Goal: Task Accomplishment & Management: Complete application form

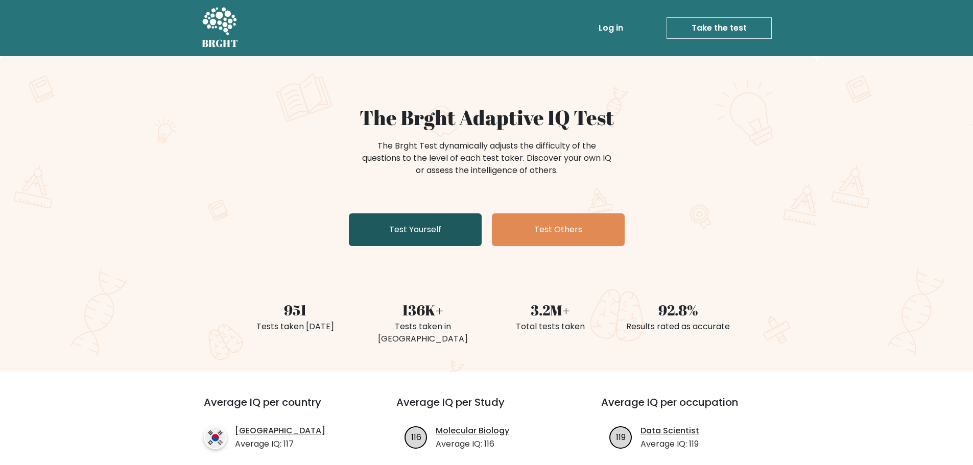
click at [448, 232] on link "Test Yourself" at bounding box center [415, 229] width 133 height 33
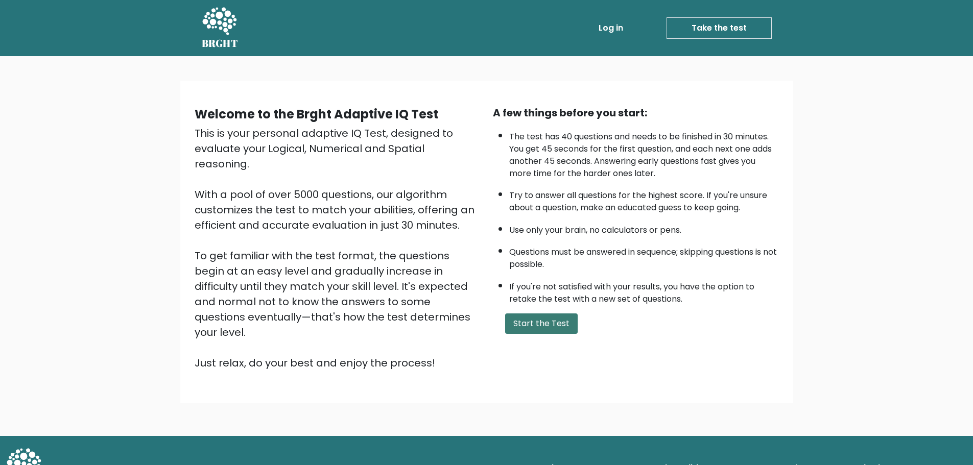
click at [529, 331] on button "Start the Test" at bounding box center [541, 323] width 72 height 20
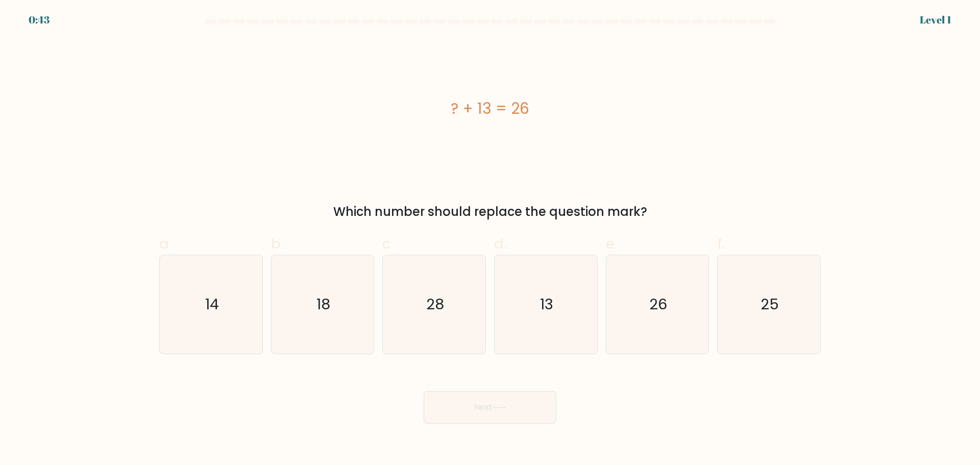
drag, startPoint x: 339, startPoint y: 209, endPoint x: 627, endPoint y: 208, distance: 287.9
click at [621, 209] on div "Which number should replace the question mark?" at bounding box center [489, 212] width 649 height 18
click at [633, 208] on div "Which number should replace the question mark?" at bounding box center [489, 212] width 649 height 18
drag, startPoint x: 660, startPoint y: 206, endPoint x: 270, endPoint y: 211, distance: 389.6
click at [270, 211] on div "Which number should replace the question mark?" at bounding box center [489, 212] width 649 height 18
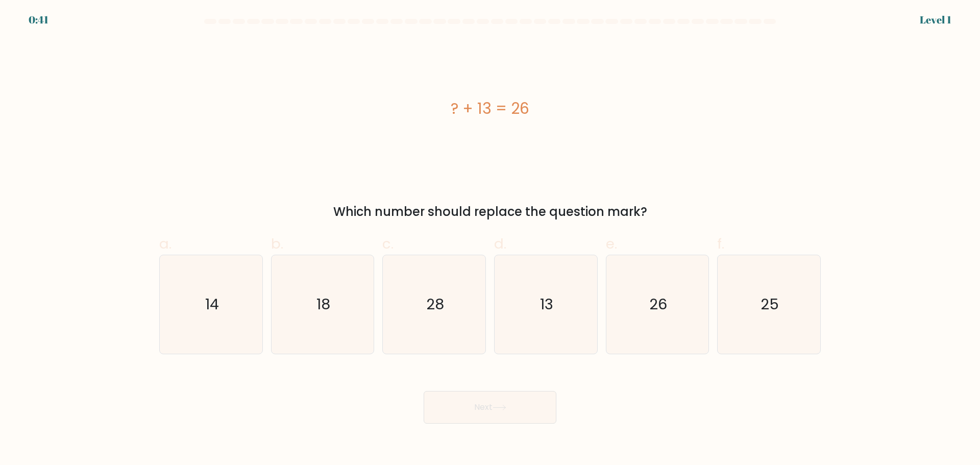
click at [270, 211] on div "Which number should replace the question mark?" at bounding box center [489, 212] width 649 height 18
click at [561, 325] on icon "13" at bounding box center [546, 304] width 99 height 99
click at [491, 239] on input "d. 13" at bounding box center [490, 236] width 1 height 7
radio input "true"
click at [499, 416] on button "Next" at bounding box center [490, 407] width 133 height 33
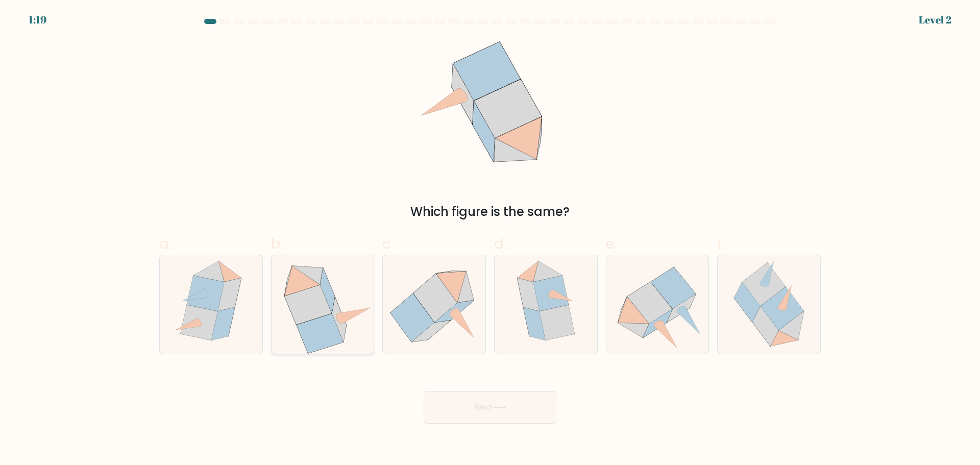
click at [325, 336] on icon at bounding box center [320, 333] width 46 height 39
click at [490, 239] on input "b." at bounding box center [490, 236] width 1 height 7
radio input "true"
click at [465, 413] on button "Next" at bounding box center [490, 407] width 133 height 33
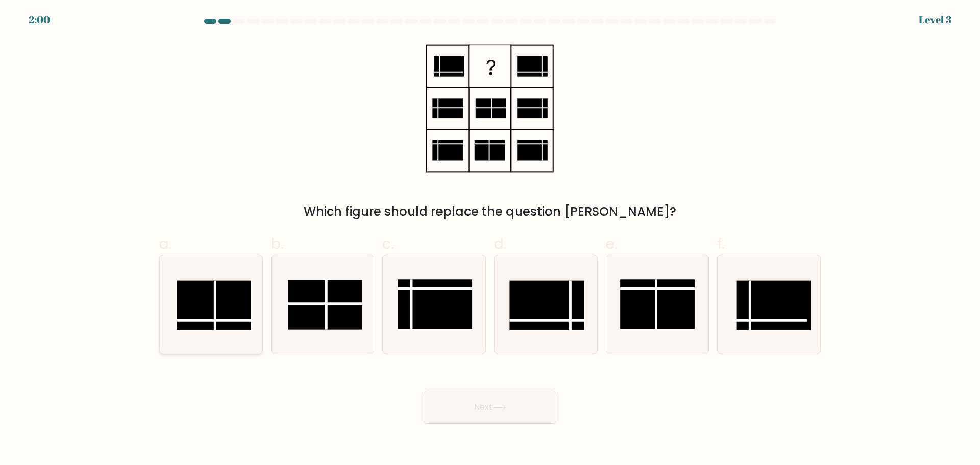
click at [227, 327] on rect at bounding box center [214, 305] width 75 height 50
click at [490, 239] on input "a." at bounding box center [490, 236] width 1 height 7
radio input "true"
click at [481, 407] on button "Next" at bounding box center [490, 407] width 133 height 33
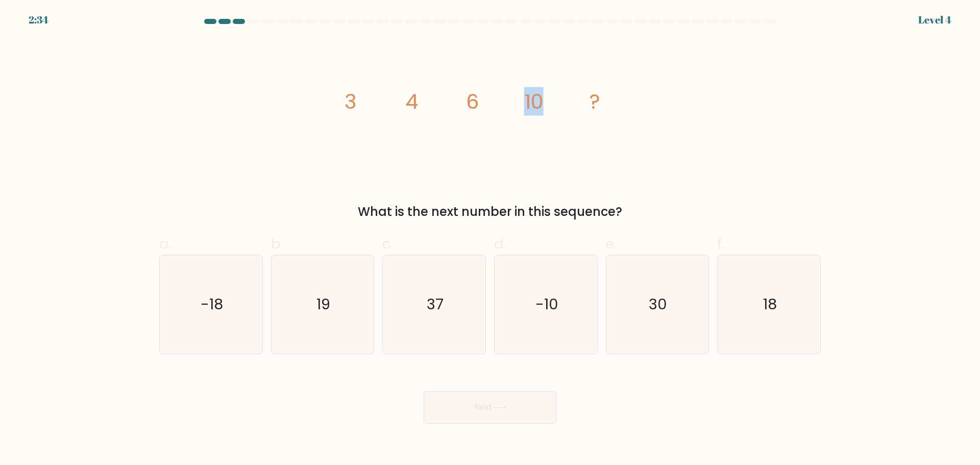
drag, startPoint x: 546, startPoint y: 103, endPoint x: 473, endPoint y: 98, distance: 73.2
click at [473, 98] on icon "image/svg+xml 3 4 6 10 ?" at bounding box center [490, 108] width 306 height 139
click at [472, 98] on tspan "6" at bounding box center [473, 101] width 13 height 29
drag, startPoint x: 462, startPoint y: 98, endPoint x: 552, endPoint y: 99, distance: 89.9
click at [552, 99] on icon "image/svg+xml 3 4 6 10 ?" at bounding box center [490, 108] width 306 height 139
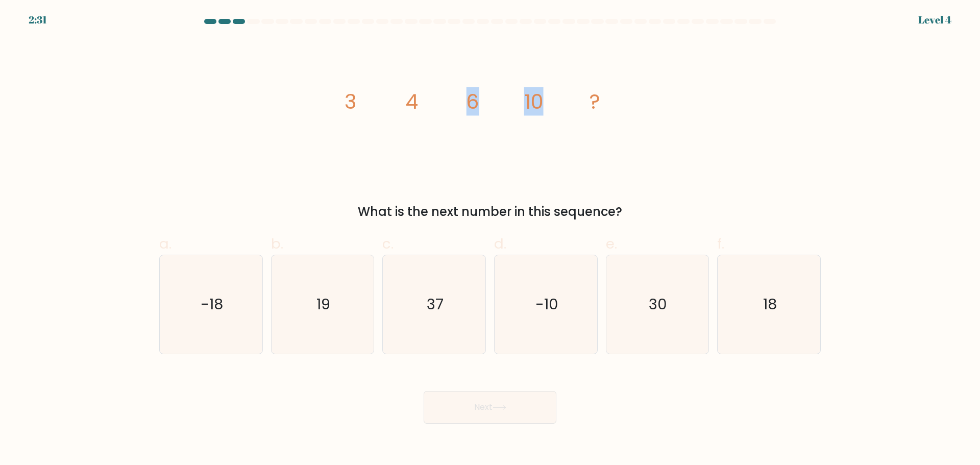
click at [552, 99] on icon "image/svg+xml 3 4 6 10 ?" at bounding box center [490, 108] width 306 height 139
click at [788, 324] on icon "18" at bounding box center [769, 304] width 99 height 99
click at [491, 239] on input "f. 18" at bounding box center [490, 236] width 1 height 7
radio input "true"
click at [498, 403] on button "Next" at bounding box center [490, 407] width 133 height 33
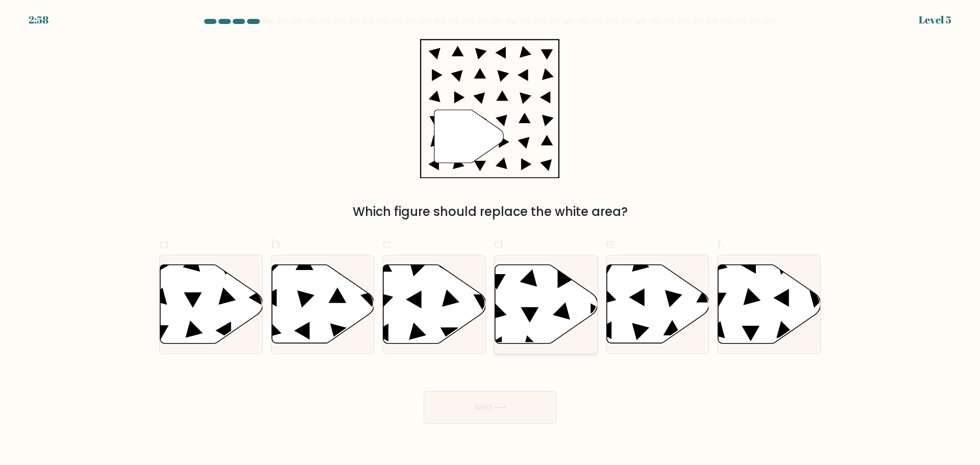
click at [551, 326] on icon at bounding box center [546, 303] width 103 height 79
click at [491, 239] on input "d." at bounding box center [490, 236] width 1 height 7
radio input "true"
click at [503, 418] on button "Next" at bounding box center [490, 407] width 133 height 33
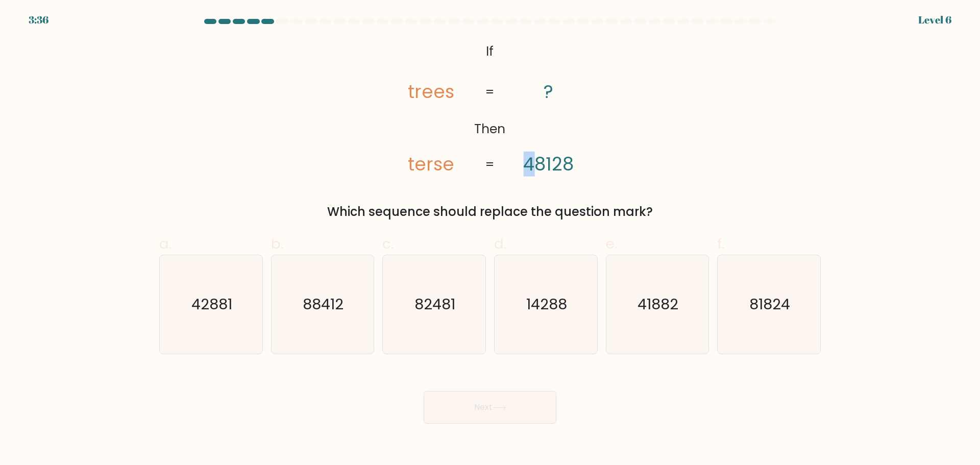
click at [539, 165] on tspan "48128" at bounding box center [549, 164] width 51 height 25
click at [549, 160] on tspan "48128" at bounding box center [549, 164] width 51 height 25
click at [671, 302] on text "41882" at bounding box center [658, 304] width 41 height 20
click at [491, 239] on input "e. 41882" at bounding box center [490, 236] width 1 height 7
radio input "true"
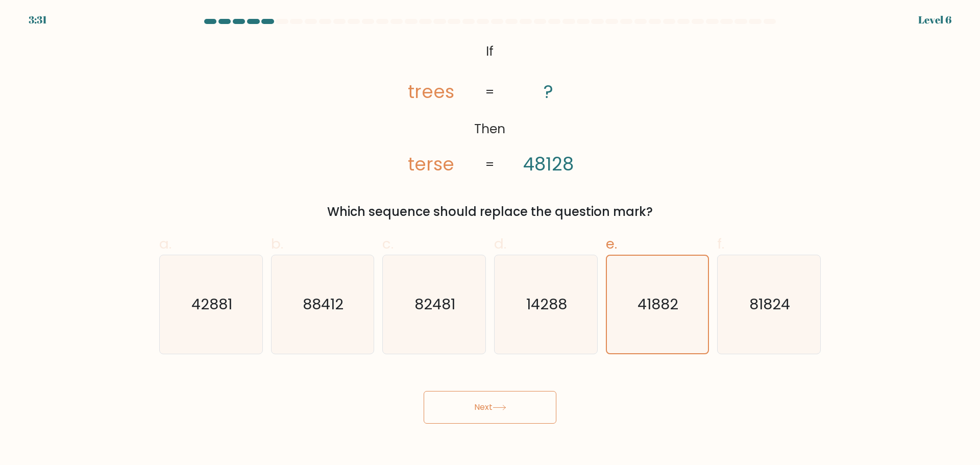
click at [510, 422] on button "Next" at bounding box center [490, 407] width 133 height 33
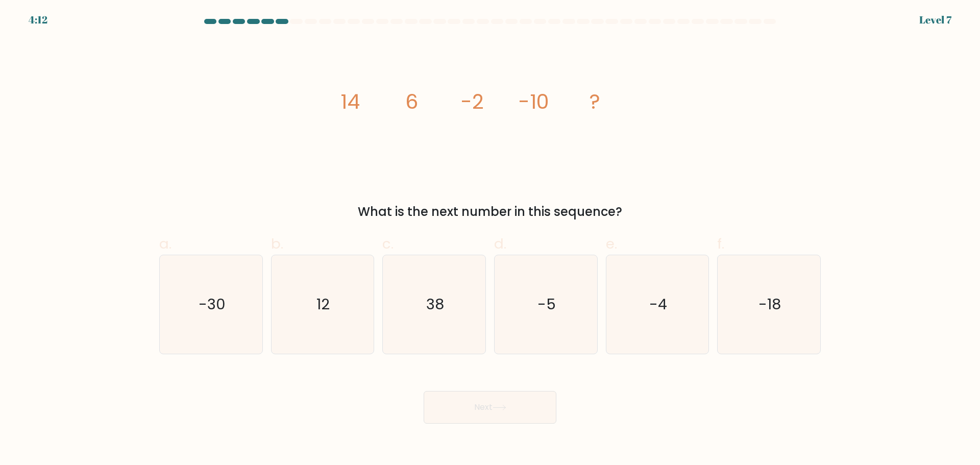
drag, startPoint x: 334, startPoint y: 103, endPoint x: 443, endPoint y: 99, distance: 108.8
click at [443, 99] on div "image/svg+xml 14 6 -2 -10 ? What is the next number in this sequence?" at bounding box center [490, 130] width 674 height 182
click at [431, 99] on icon "image/svg+xml 14 6 -2 -10 ?" at bounding box center [490, 108] width 306 height 139
drag, startPoint x: 408, startPoint y: 99, endPoint x: 478, endPoint y: 101, distance: 70.5
click at [477, 102] on g "14 6 -2 -10 ?" at bounding box center [471, 101] width 260 height 29
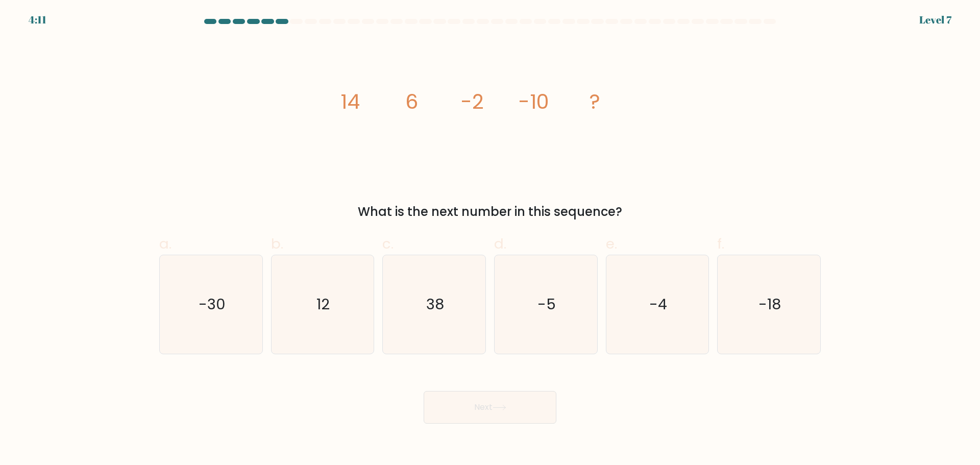
click at [479, 101] on tspan "-2" at bounding box center [473, 101] width 23 height 29
click at [767, 327] on icon "-18" at bounding box center [769, 304] width 99 height 99
click at [491, 239] on input "f. -18" at bounding box center [490, 236] width 1 height 7
radio input "true"
click at [524, 398] on button "Next" at bounding box center [490, 407] width 133 height 33
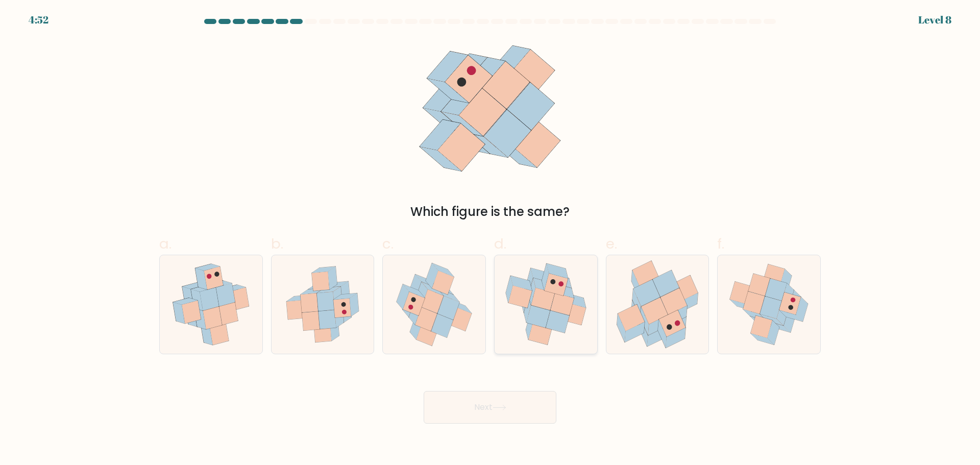
click at [552, 298] on icon at bounding box center [542, 299] width 23 height 22
click at [491, 239] on input "d." at bounding box center [490, 236] width 1 height 7
radio input "true"
click at [476, 402] on button "Next" at bounding box center [490, 407] width 133 height 33
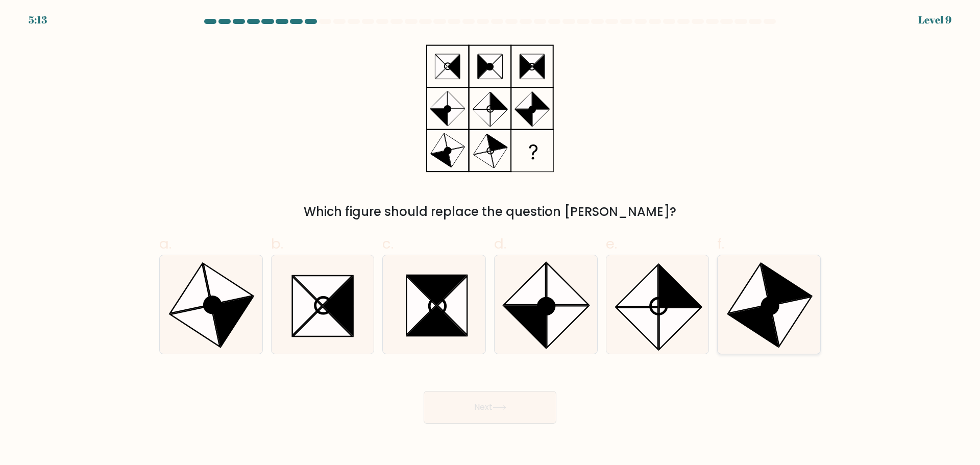
click at [771, 318] on icon at bounding box center [754, 326] width 50 height 41
click at [491, 239] on input "f." at bounding box center [490, 236] width 1 height 7
radio input "true"
click at [467, 411] on button "Next" at bounding box center [490, 407] width 133 height 33
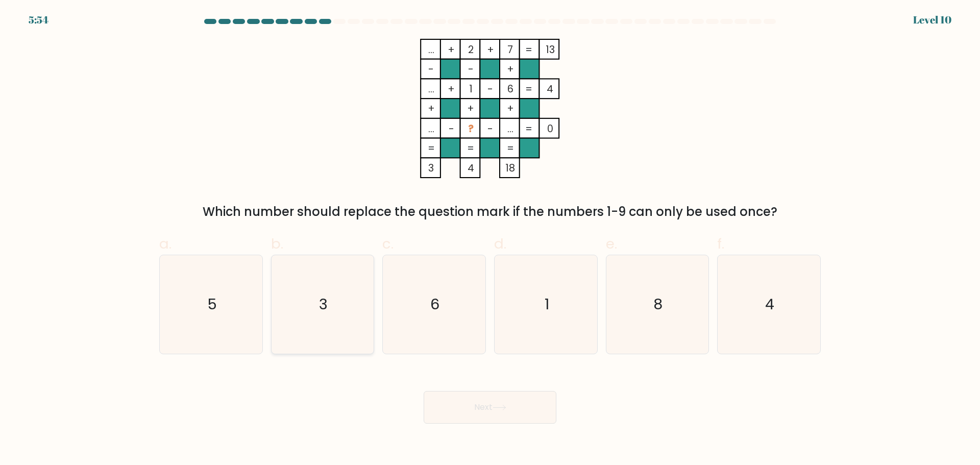
click at [321, 318] on icon "3" at bounding box center [322, 304] width 99 height 99
click at [490, 239] on input "b. 3" at bounding box center [490, 236] width 1 height 7
radio input "true"
click at [433, 403] on button "Next" at bounding box center [490, 407] width 133 height 33
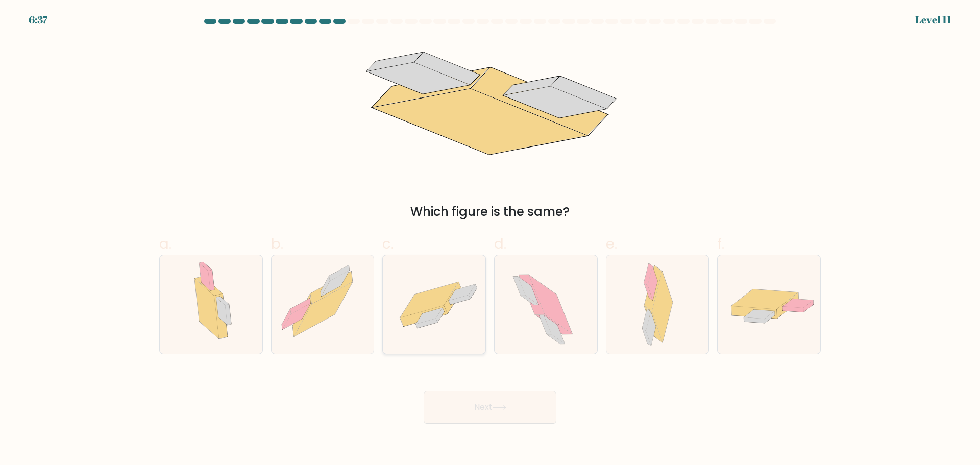
click at [418, 324] on icon at bounding box center [426, 324] width 21 height 10
click at [490, 239] on input "c." at bounding box center [490, 236] width 1 height 7
radio input "true"
click at [459, 416] on button "Next" at bounding box center [490, 407] width 133 height 33
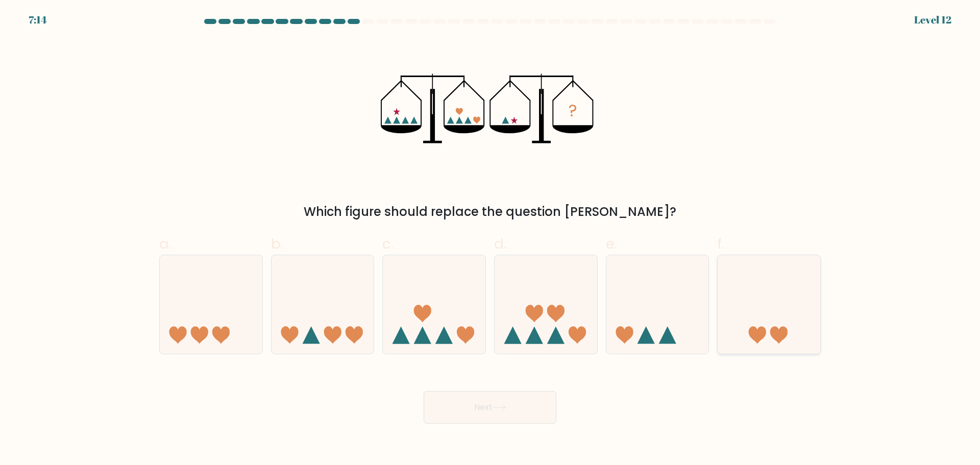
click at [783, 334] on icon at bounding box center [778, 335] width 17 height 17
click at [491, 239] on input "f." at bounding box center [490, 236] width 1 height 7
radio input "true"
click at [463, 414] on button "Next" at bounding box center [490, 407] width 133 height 33
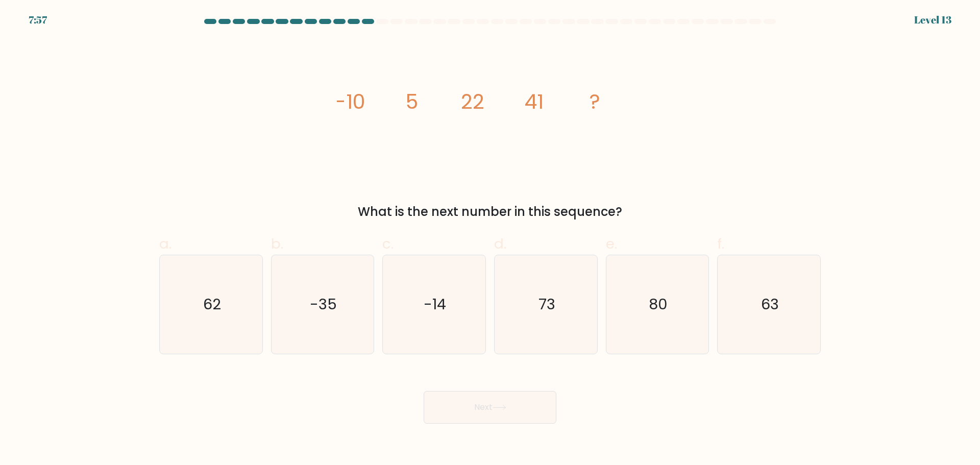
drag, startPoint x: 378, startPoint y: 84, endPoint x: 402, endPoint y: 89, distance: 24.4
click at [401, 89] on div "image/svg+xml -10 5 22 41 ? What is the next number in this sequence?" at bounding box center [490, 130] width 674 height 182
click at [403, 89] on icon "image/svg+xml -10 5 22 41 ?" at bounding box center [490, 108] width 306 height 139
drag, startPoint x: 353, startPoint y: 99, endPoint x: 417, endPoint y: 101, distance: 64.4
click at [417, 101] on g "-10 5 22 41 ?" at bounding box center [468, 101] width 266 height 29
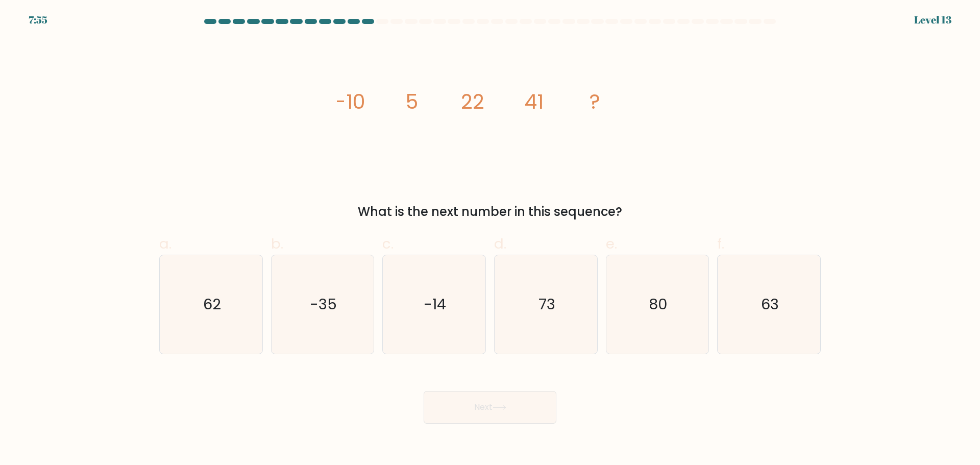
click at [452, 88] on icon "image/svg+xml -10 5 22 41 ?" at bounding box center [490, 108] width 306 height 139
drag, startPoint x: 456, startPoint y: 102, endPoint x: 486, endPoint y: 100, distance: 29.7
click at [486, 100] on icon "image/svg+xml -10 5 22 41 ?" at bounding box center [490, 108] width 306 height 139
drag, startPoint x: 528, startPoint y: 101, endPoint x: 545, endPoint y: 99, distance: 17.5
click at [544, 100] on tspan "41" at bounding box center [533, 101] width 19 height 29
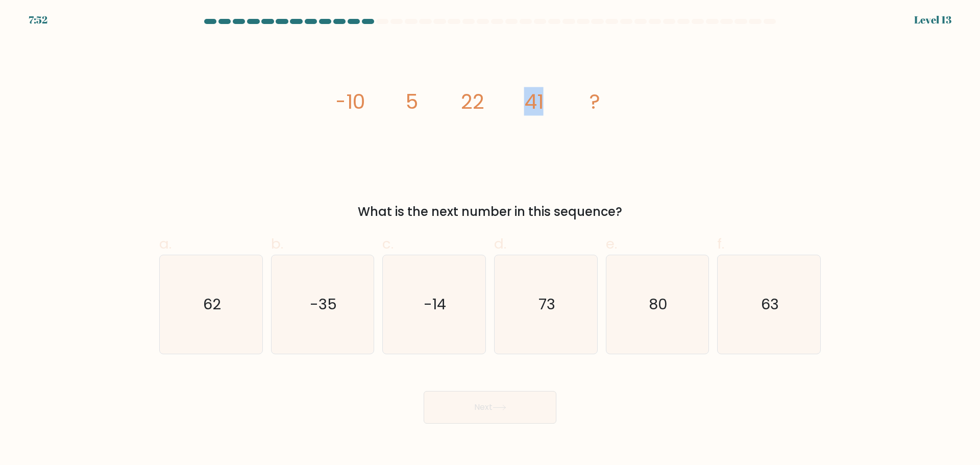
click at [545, 99] on icon "image/svg+xml -10 5 22 41 ?" at bounding box center [490, 108] width 306 height 139
click at [230, 321] on icon "62" at bounding box center [211, 304] width 99 height 99
click at [490, 239] on input "a. 62" at bounding box center [490, 236] width 1 height 7
radio input "true"
click at [473, 402] on button "Next" at bounding box center [490, 407] width 133 height 33
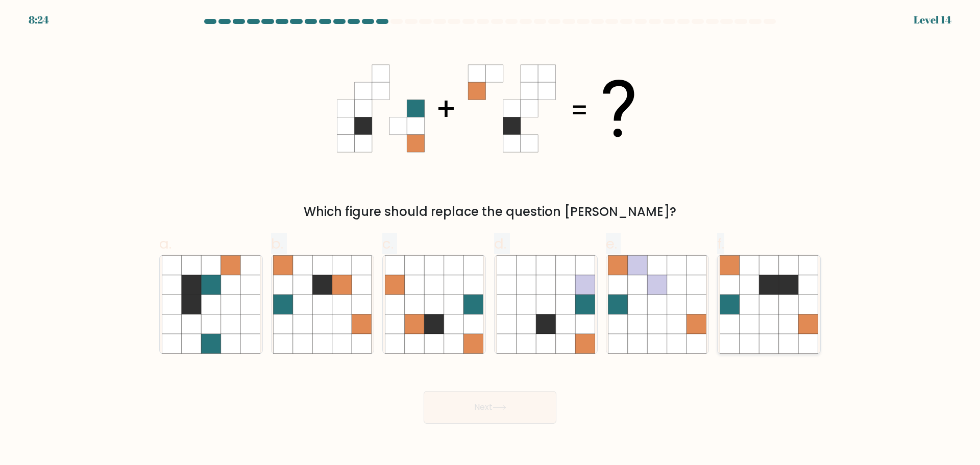
drag, startPoint x: 196, startPoint y: 312, endPoint x: 770, endPoint y: 318, distance: 574.4
click at [721, 283] on div "a. b. c." at bounding box center [490, 289] width 670 height 129
click at [771, 318] on icon at bounding box center [768, 323] width 19 height 19
click at [491, 239] on input "f." at bounding box center [490, 236] width 1 height 7
radio input "true"
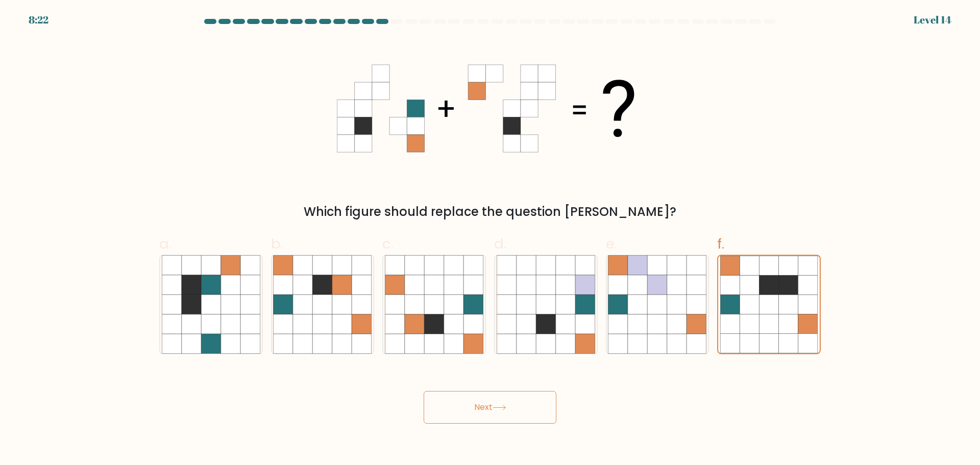
click at [475, 406] on button "Next" at bounding box center [490, 407] width 133 height 33
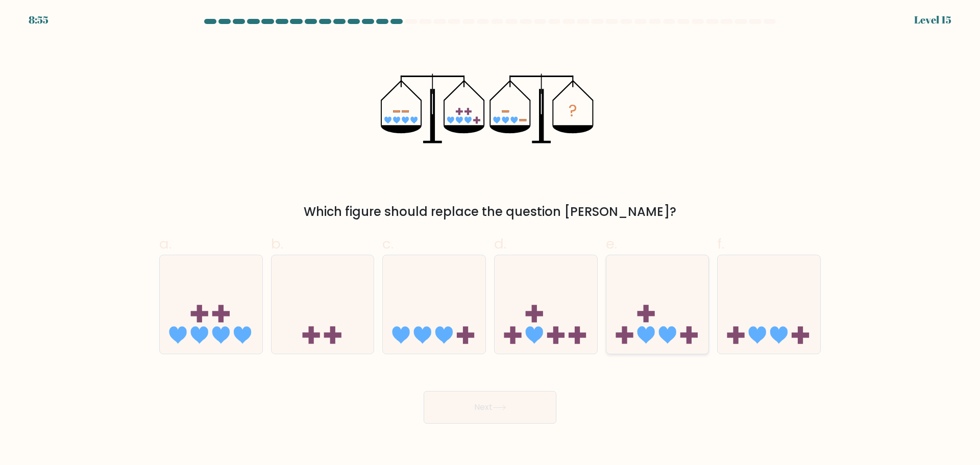
click at [669, 339] on icon at bounding box center [667, 335] width 17 height 17
click at [491, 239] on input "e." at bounding box center [490, 236] width 1 height 7
radio input "true"
click at [476, 417] on button "Next" at bounding box center [490, 407] width 133 height 33
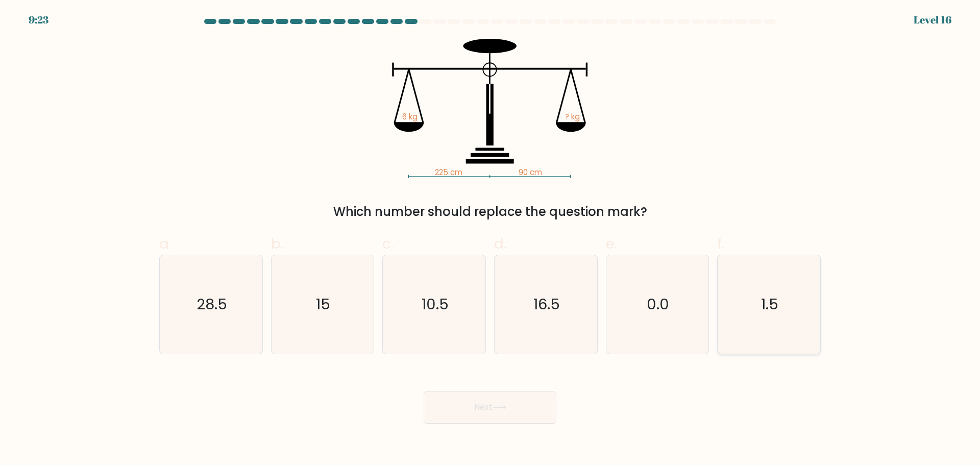
click at [779, 314] on icon "1.5" at bounding box center [769, 304] width 99 height 99
click at [491, 239] on input "f. 1.5" at bounding box center [490, 236] width 1 height 7
radio input "true"
click at [342, 336] on icon "15" at bounding box center [322, 304] width 99 height 99
click at [490, 239] on input "b. 15" at bounding box center [490, 236] width 1 height 7
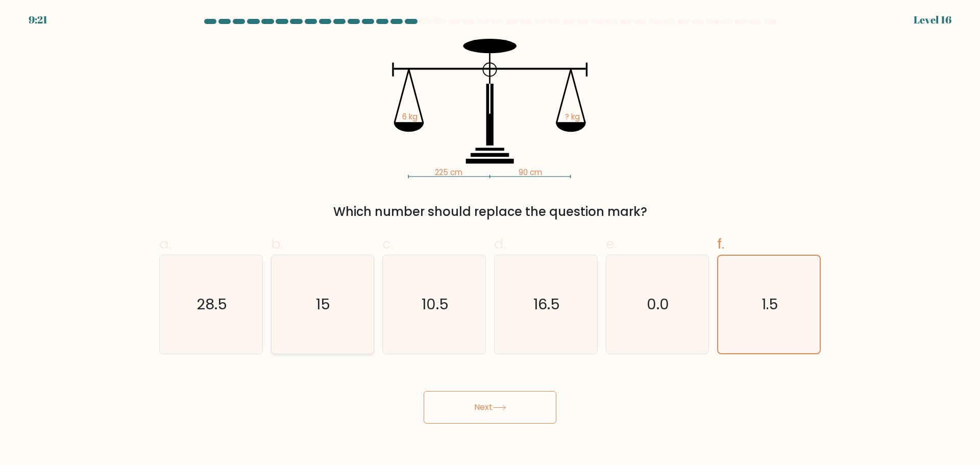
radio input "true"
click at [456, 413] on button "Next" at bounding box center [490, 407] width 133 height 33
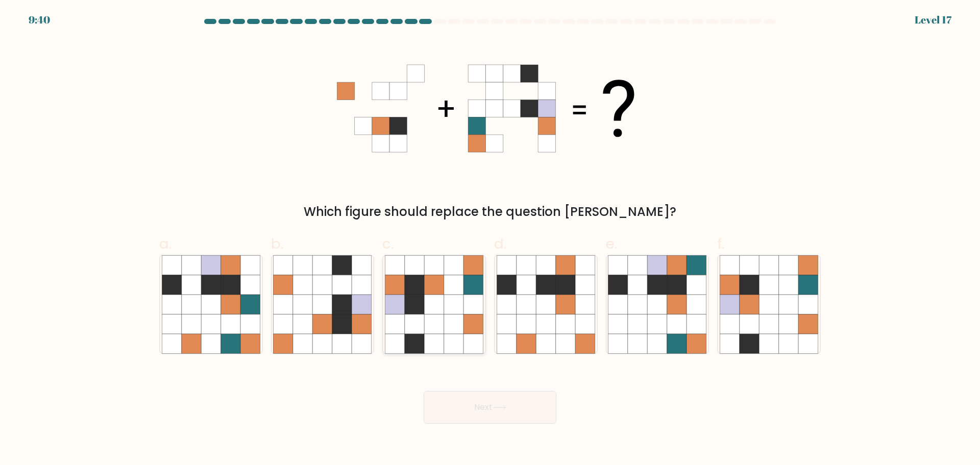
click at [444, 323] on icon at bounding box center [433, 323] width 19 height 19
click at [490, 239] on input "c." at bounding box center [490, 236] width 1 height 7
radio input "true"
click at [482, 413] on button "Next" at bounding box center [490, 407] width 133 height 33
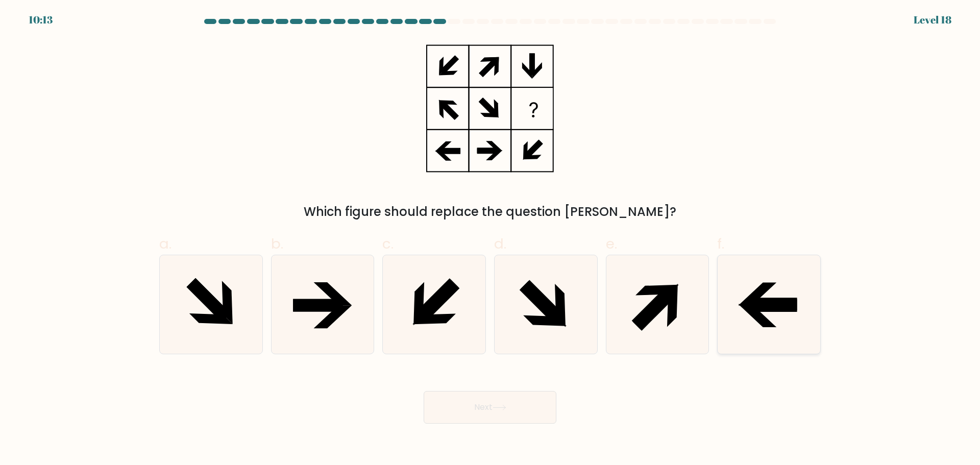
click at [793, 303] on icon at bounding box center [772, 305] width 50 height 13
click at [491, 239] on input "f." at bounding box center [490, 236] width 1 height 7
radio input "true"
click at [493, 405] on button "Next" at bounding box center [490, 407] width 133 height 33
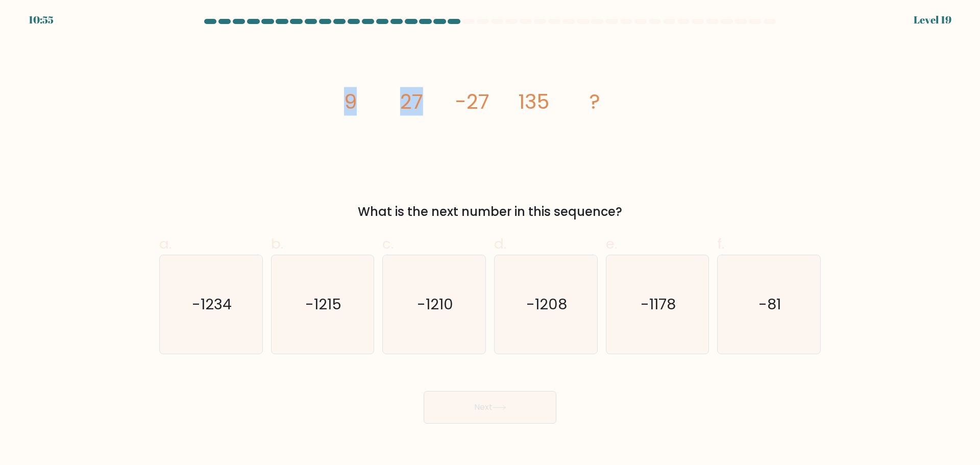
drag, startPoint x: 344, startPoint y: 99, endPoint x: 421, endPoint y: 102, distance: 77.7
click at [420, 102] on g "9 27 -27 135 ?" at bounding box center [472, 101] width 257 height 29
click at [421, 102] on tspan "27" at bounding box center [411, 101] width 23 height 29
drag, startPoint x: 334, startPoint y: 101, endPoint x: 424, endPoint y: 104, distance: 89.4
click at [424, 104] on div "image/svg+xml 9 27 -27 135 ? What is the next number in this sequence?" at bounding box center [490, 130] width 674 height 182
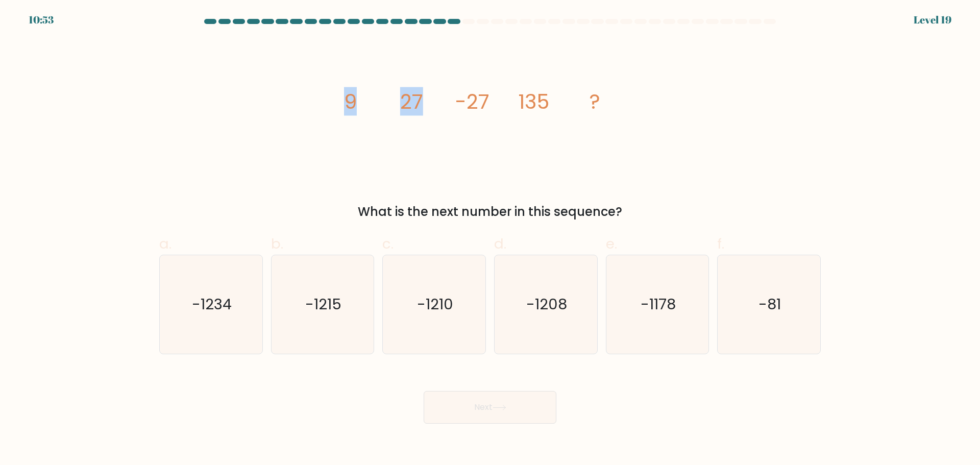
click at [424, 104] on icon "image/svg+xml 9 27 -27 135 ?" at bounding box center [490, 108] width 306 height 139
drag, startPoint x: 393, startPoint y: 102, endPoint x: 427, endPoint y: 98, distance: 34.4
click at [427, 98] on icon "image/svg+xml 9 27 -27 135 ?" at bounding box center [490, 108] width 306 height 139
drag, startPoint x: 404, startPoint y: 105, endPoint x: 489, endPoint y: 105, distance: 84.7
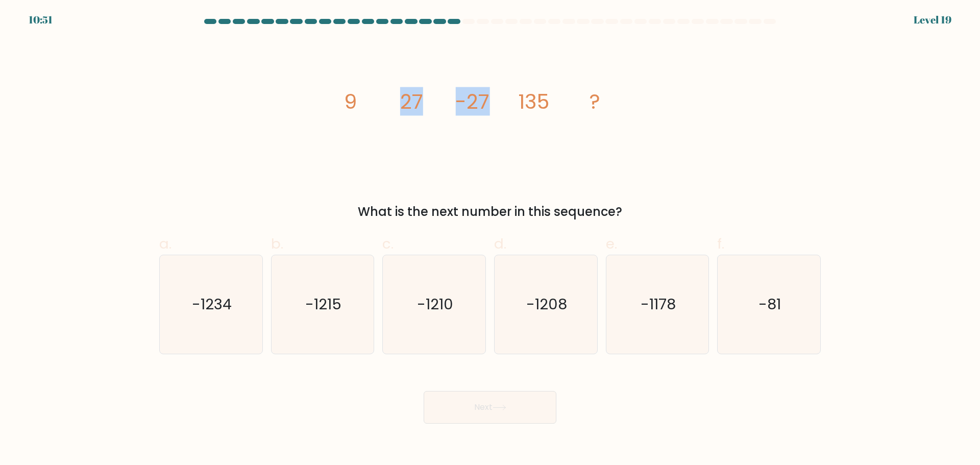
click at [488, 106] on g "9 27 -27 135 ?" at bounding box center [472, 101] width 257 height 29
click at [489, 105] on tspan "-27" at bounding box center [473, 101] width 34 height 29
drag, startPoint x: 343, startPoint y: 104, endPoint x: 421, endPoint y: 104, distance: 78.1
click at [421, 104] on icon "image/svg+xml 9 27 -27 135 ?" at bounding box center [490, 108] width 306 height 139
click at [421, 103] on tspan "27" at bounding box center [411, 101] width 23 height 29
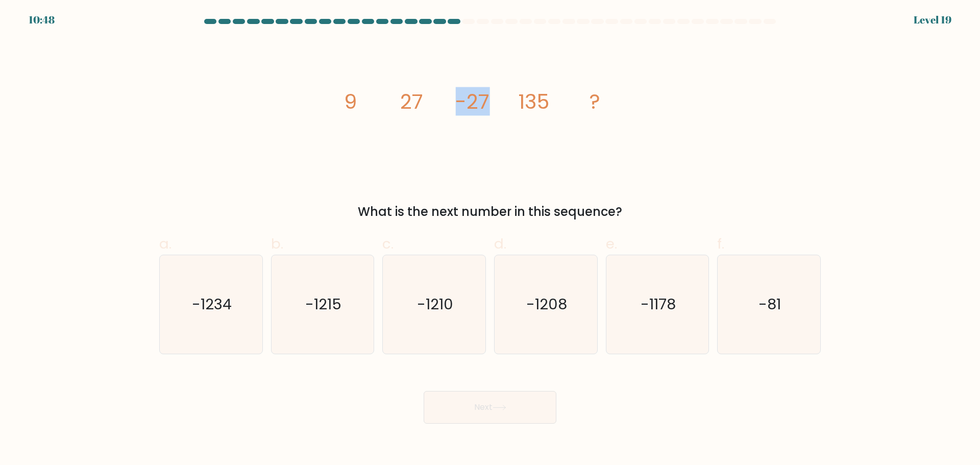
drag, startPoint x: 451, startPoint y: 97, endPoint x: 496, endPoint y: 85, distance: 46.4
click at [497, 85] on icon "image/svg+xml 9 27 -27 135 ?" at bounding box center [490, 108] width 306 height 139
click at [494, 87] on icon "image/svg+xml 9 27 -27 135 ?" at bounding box center [490, 108] width 306 height 139
click at [494, 90] on icon "image/svg+xml 9 27 -27 135 ?" at bounding box center [490, 108] width 306 height 139
drag, startPoint x: 343, startPoint y: 101, endPoint x: 424, endPoint y: 100, distance: 81.7
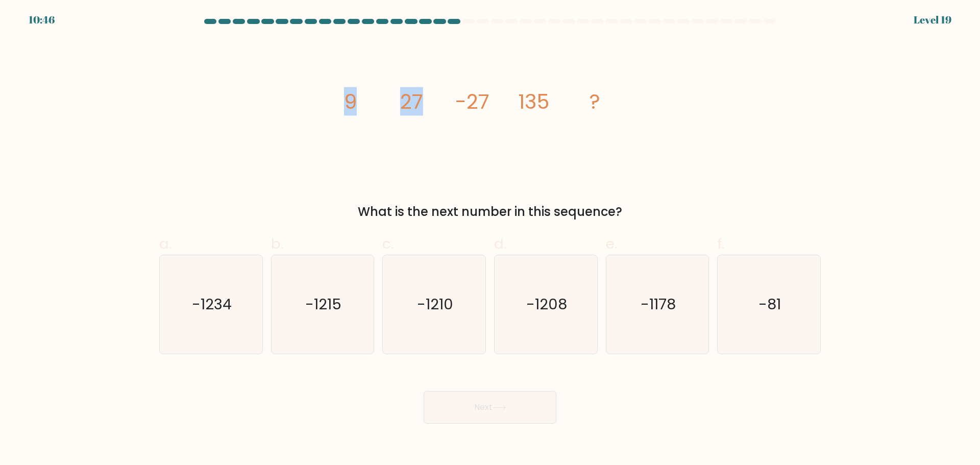
click at [424, 100] on icon "image/svg+xml 9 27 -27 135 ?" at bounding box center [490, 108] width 306 height 139
drag, startPoint x: 392, startPoint y: 100, endPoint x: 493, endPoint y: 100, distance: 101.1
click at [493, 100] on icon "image/svg+xml 9 27 -27 135 ?" at bounding box center [490, 108] width 306 height 139
click at [492, 100] on icon "image/svg+xml 9 27 -27 135 ?" at bounding box center [490, 108] width 306 height 139
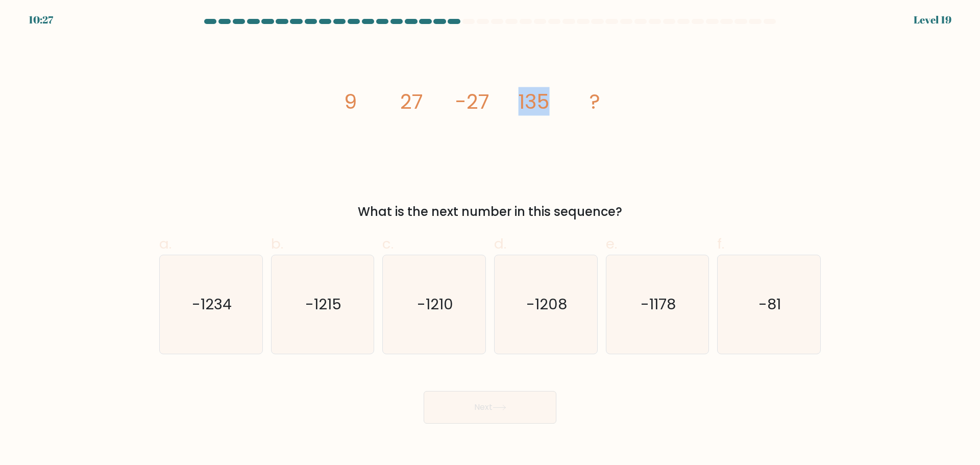
drag, startPoint x: 520, startPoint y: 102, endPoint x: 554, endPoint y: 101, distance: 34.2
click at [554, 101] on icon "image/svg+xml 9 27 -27 135 ?" at bounding box center [490, 108] width 306 height 139
drag, startPoint x: 349, startPoint y: 99, endPoint x: 418, endPoint y: 101, distance: 69.5
click at [419, 101] on g "9 27 -27 135 ?" at bounding box center [472, 101] width 257 height 29
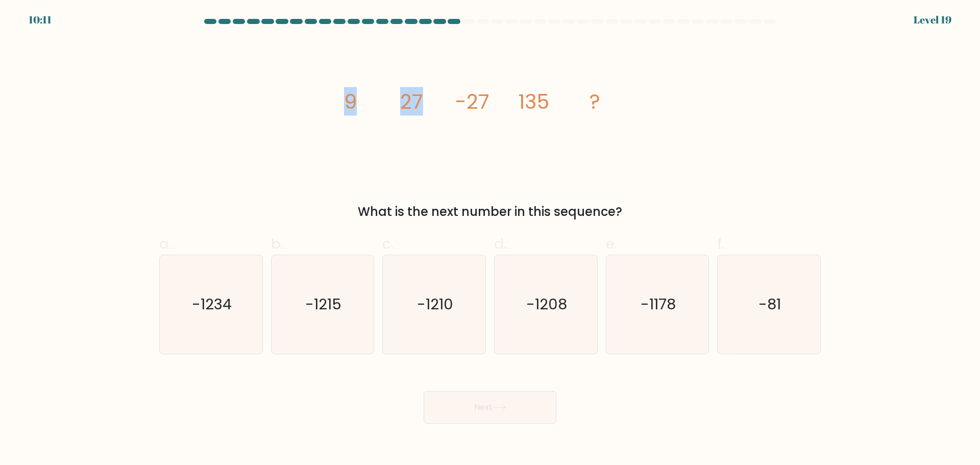
click at [418, 101] on tspan "27" at bounding box center [411, 101] width 23 height 29
drag, startPoint x: 394, startPoint y: 107, endPoint x: 493, endPoint y: 98, distance: 99.5
click at [494, 99] on icon "image/svg+xml 9 27 -27 135 ?" at bounding box center [490, 108] width 306 height 139
click at [493, 98] on icon "image/svg+xml 9 27 -27 135 ?" at bounding box center [490, 108] width 306 height 139
drag, startPoint x: 399, startPoint y: 95, endPoint x: 486, endPoint y: 99, distance: 86.4
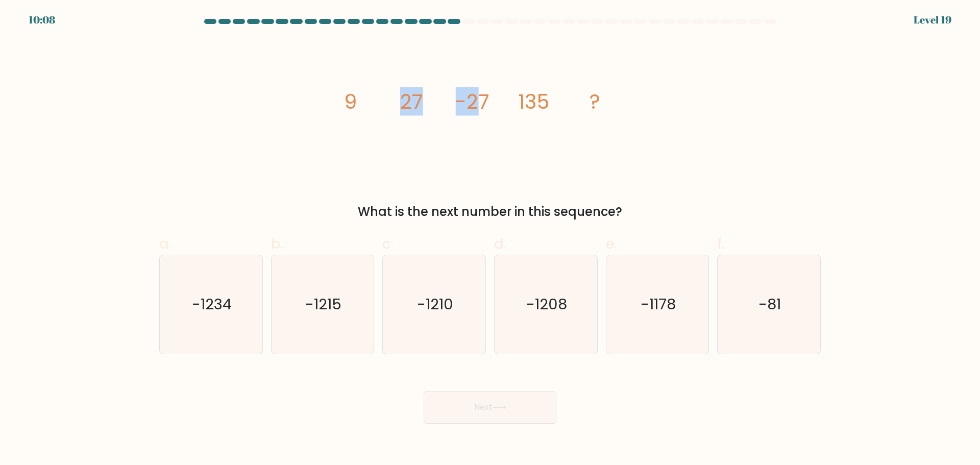
click at [484, 99] on icon "image/svg+xml 9 27 -27 135 ?" at bounding box center [490, 108] width 306 height 139
click at [486, 99] on tspan "-27" at bounding box center [473, 101] width 34 height 29
drag, startPoint x: 372, startPoint y: 105, endPoint x: 623, endPoint y: 102, distance: 251.2
click at [623, 102] on icon "image/svg+xml 9 27 -27 135 ?" at bounding box center [490, 108] width 306 height 139
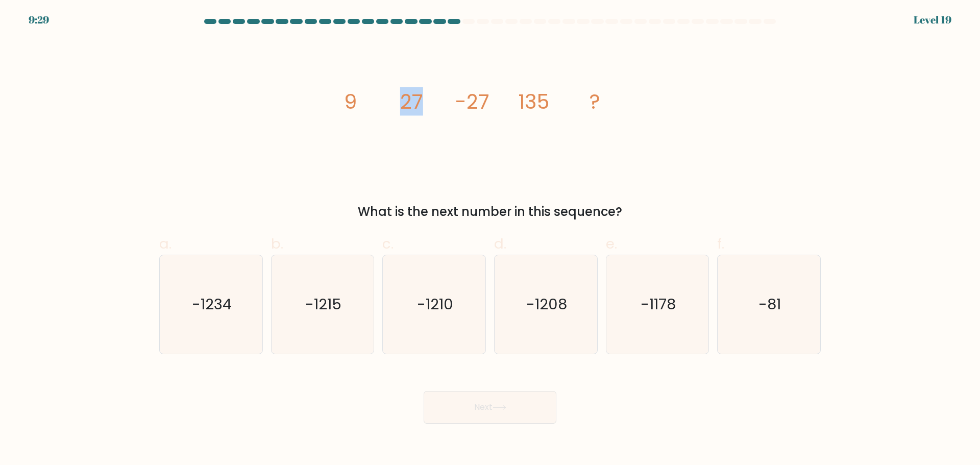
drag, startPoint x: 367, startPoint y: 91, endPoint x: 434, endPoint y: 95, distance: 67.0
click at [434, 95] on icon "image/svg+xml 9 27 -27 135 ?" at bounding box center [490, 108] width 306 height 139
drag, startPoint x: 416, startPoint y: 102, endPoint x: 440, endPoint y: 105, distance: 24.2
click at [440, 105] on icon "image/svg+xml 9 27 -27 135 ?" at bounding box center [490, 108] width 306 height 139
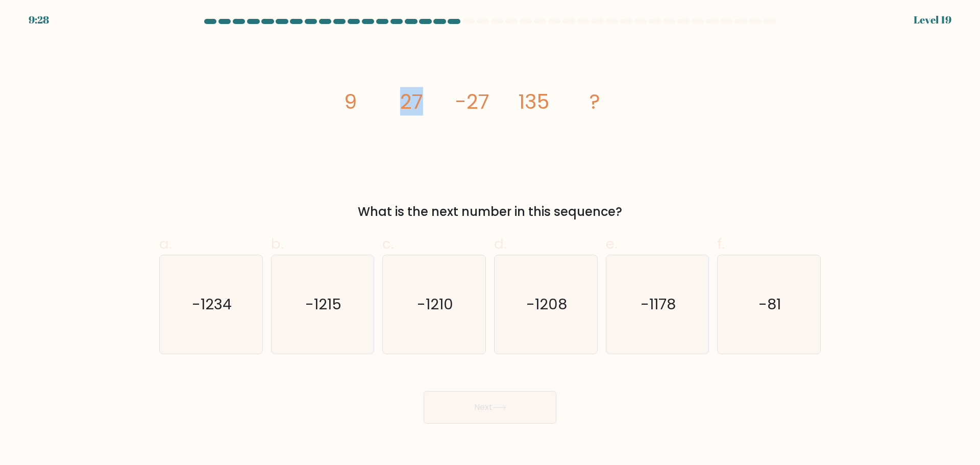
click at [427, 104] on icon "image/svg+xml 9 27 -27 135 ?" at bounding box center [490, 108] width 306 height 139
click at [541, 98] on icon "image/svg+xml 9 27 -27 135 ?" at bounding box center [490, 108] width 306 height 139
click at [543, 98] on tspan "135" at bounding box center [534, 101] width 31 height 29
drag, startPoint x: 407, startPoint y: 102, endPoint x: 440, endPoint y: 102, distance: 32.2
click at [440, 102] on icon "image/svg+xml 9 27 -27 135 ?" at bounding box center [490, 108] width 306 height 139
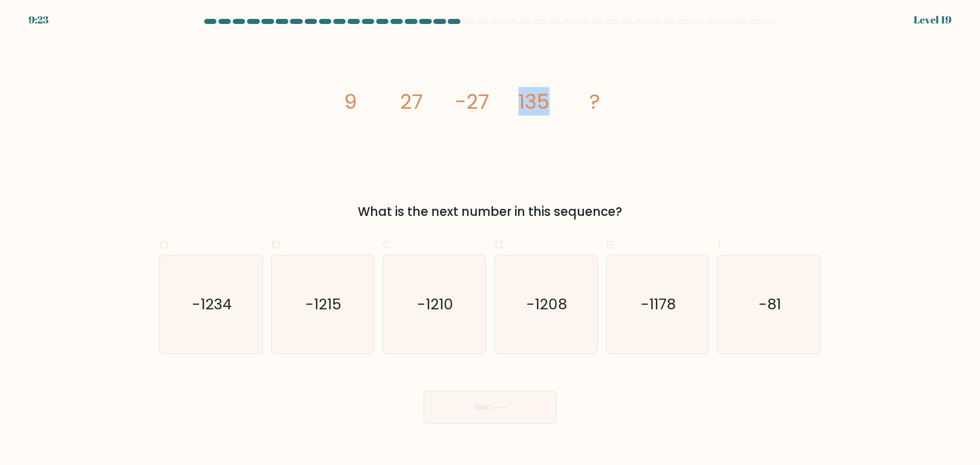
drag, startPoint x: 511, startPoint y: 99, endPoint x: 556, endPoint y: 100, distance: 45.0
click at [556, 100] on icon "image/svg+xml 9 27 -27 135 ?" at bounding box center [490, 108] width 306 height 139
drag, startPoint x: 387, startPoint y: 99, endPoint x: 422, endPoint y: 100, distance: 34.7
click at [422, 100] on icon "image/svg+xml 9 27 -27 135 ?" at bounding box center [490, 108] width 306 height 139
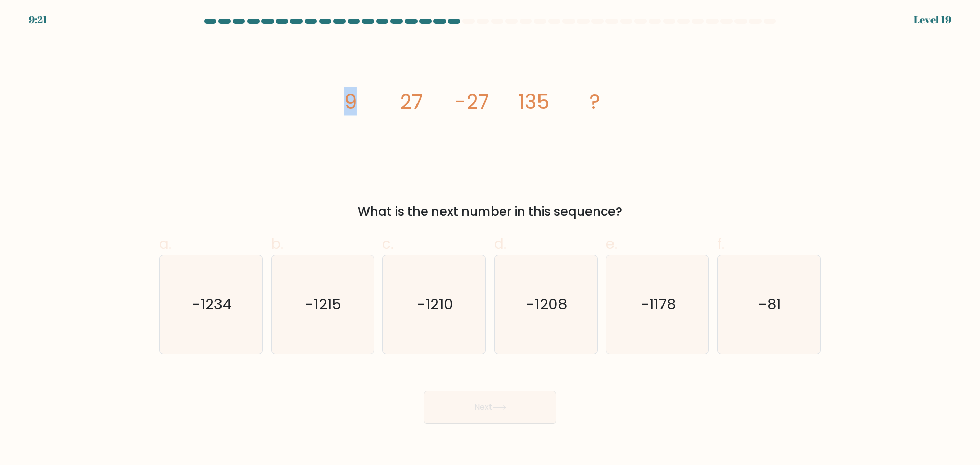
drag, startPoint x: 348, startPoint y: 100, endPoint x: 380, endPoint y: 100, distance: 32.7
click at [380, 100] on icon "image/svg+xml 9 27 -27 135 ?" at bounding box center [490, 108] width 306 height 139
click at [472, 95] on tspan "-27" at bounding box center [473, 101] width 34 height 29
drag, startPoint x: 352, startPoint y: 103, endPoint x: 502, endPoint y: 106, distance: 150.1
click at [394, 106] on icon "image/svg+xml 9 27 -27 135 ?" at bounding box center [490, 108] width 306 height 139
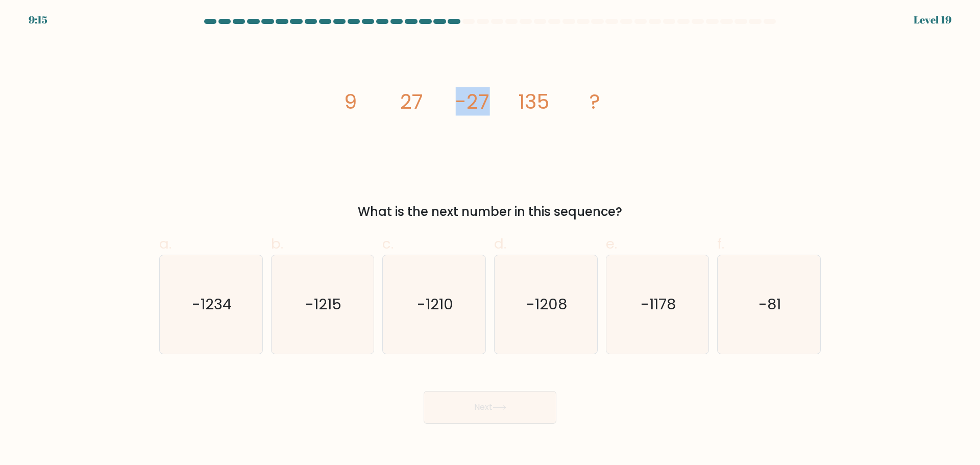
drag, startPoint x: 474, startPoint y: 101, endPoint x: 490, endPoint y: 101, distance: 16.3
click at [490, 101] on icon "image/svg+xml 9 27 -27 135 ?" at bounding box center [490, 108] width 306 height 139
drag, startPoint x: 356, startPoint y: 99, endPoint x: 418, endPoint y: 98, distance: 61.3
click at [418, 98] on g "9 27 -27 135 ?" at bounding box center [472, 101] width 257 height 29
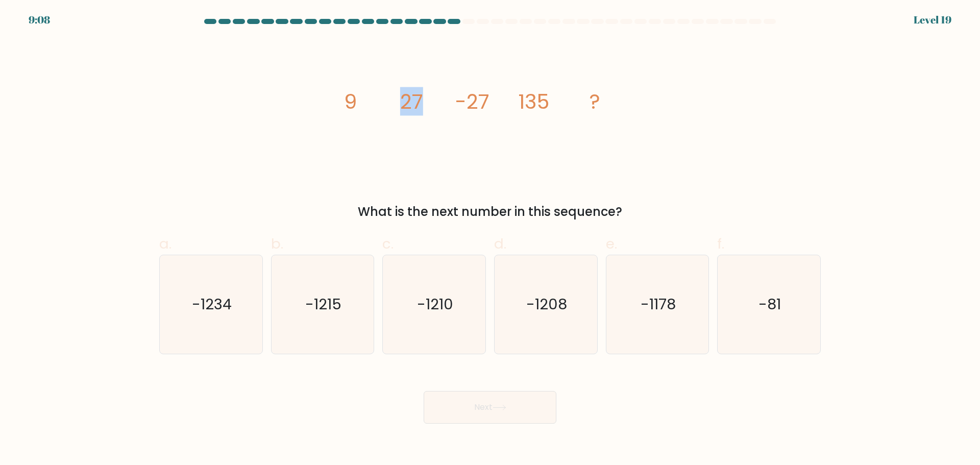
click at [418, 98] on tspan "27" at bounding box center [411, 101] width 23 height 29
drag, startPoint x: 397, startPoint y: 106, endPoint x: 529, endPoint y: 105, distance: 132.2
click at [529, 105] on icon "image/svg+xml 9 27 -27 135 ?" at bounding box center [490, 108] width 306 height 139
click at [488, 105] on tspan "-27" at bounding box center [473, 101] width 34 height 29
drag, startPoint x: 436, startPoint y: 101, endPoint x: 575, endPoint y: 108, distance: 139.1
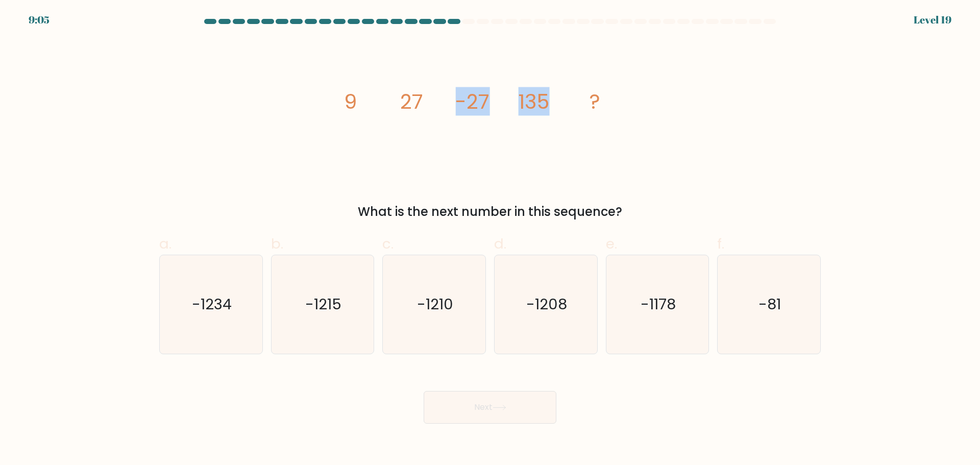
click at [575, 108] on icon "image/svg+xml 9 27 -27 135 ?" at bounding box center [490, 108] width 306 height 139
click at [344, 305] on icon "-1215" at bounding box center [322, 304] width 99 height 99
click at [490, 239] on input "b. -1215" at bounding box center [490, 236] width 1 height 7
radio input "true"
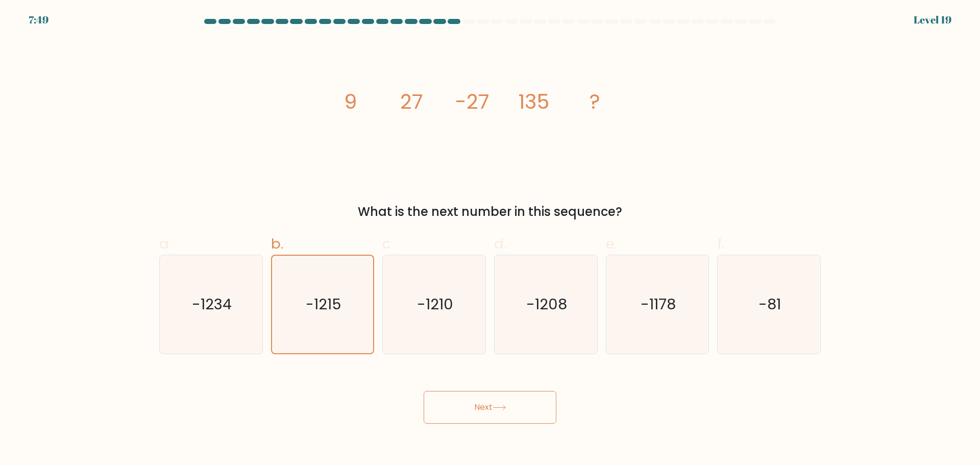
click at [444, 411] on button "Next" at bounding box center [490, 407] width 133 height 33
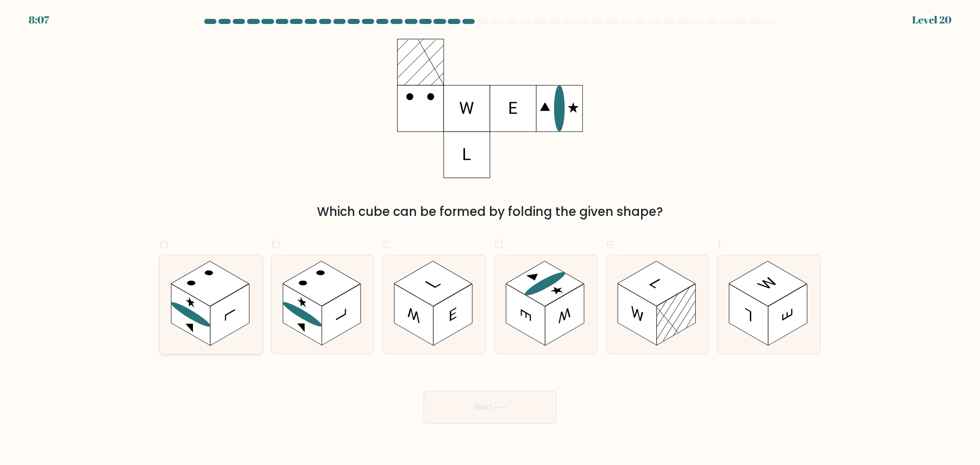
click at [215, 318] on rect at bounding box center [229, 315] width 39 height 62
click at [490, 239] on input "a." at bounding box center [490, 236] width 1 height 7
radio input "true"
click at [507, 416] on button "Next" at bounding box center [490, 407] width 133 height 33
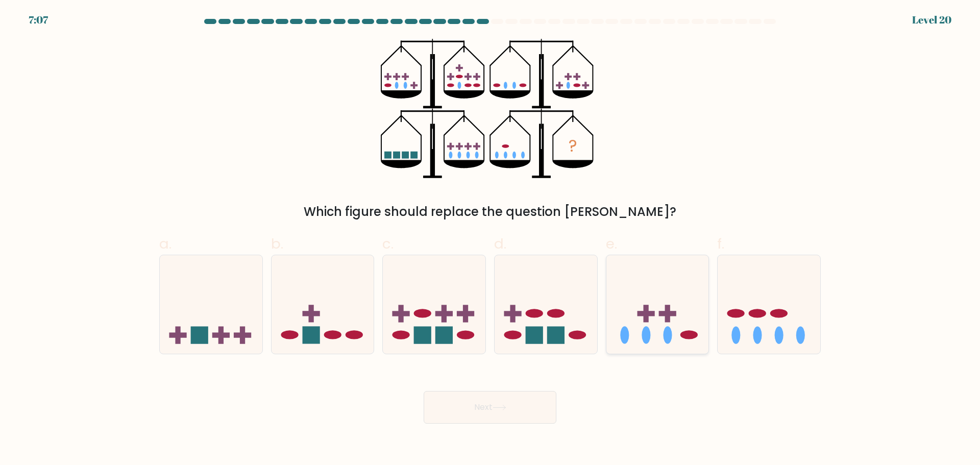
click at [677, 333] on icon at bounding box center [658, 304] width 103 height 85
click at [491, 239] on input "e." at bounding box center [490, 236] width 1 height 7
radio input "true"
click at [560, 257] on div at bounding box center [546, 305] width 104 height 100
click at [491, 239] on input "d." at bounding box center [490, 236] width 1 height 7
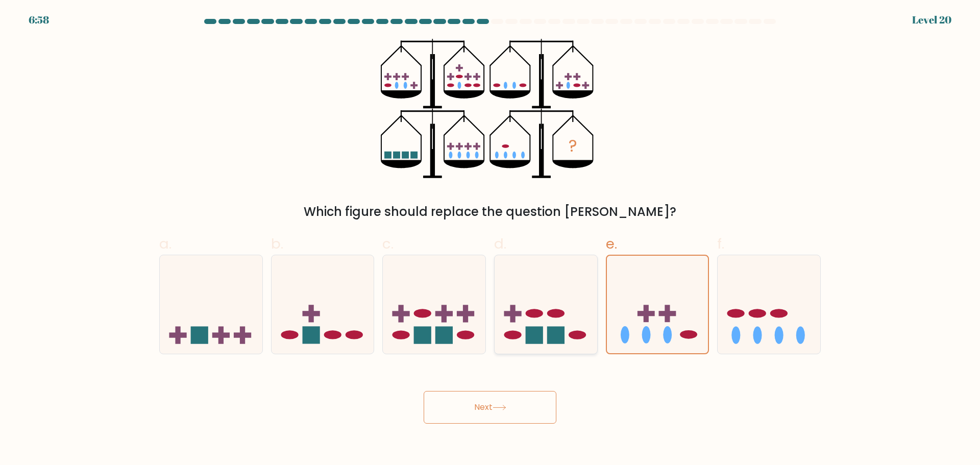
radio input "true"
click at [517, 409] on button "Next" at bounding box center [490, 407] width 133 height 33
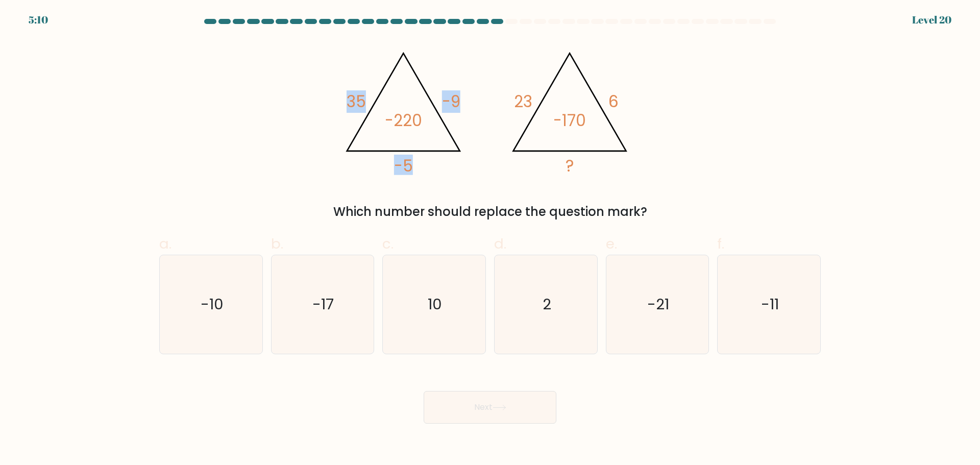
drag, startPoint x: 345, startPoint y: 99, endPoint x: 402, endPoint y: 96, distance: 57.7
click at [391, 97] on icon "@import url('https://fonts.googleapis.com/css?family=Abril+Fatface:400,100,100i…" at bounding box center [490, 108] width 306 height 139
click at [458, 96] on tspan "-9" at bounding box center [451, 101] width 18 height 22
drag, startPoint x: 460, startPoint y: 101, endPoint x: 443, endPoint y: 98, distance: 18.1
click at [443, 98] on tspan "-9" at bounding box center [451, 101] width 18 height 22
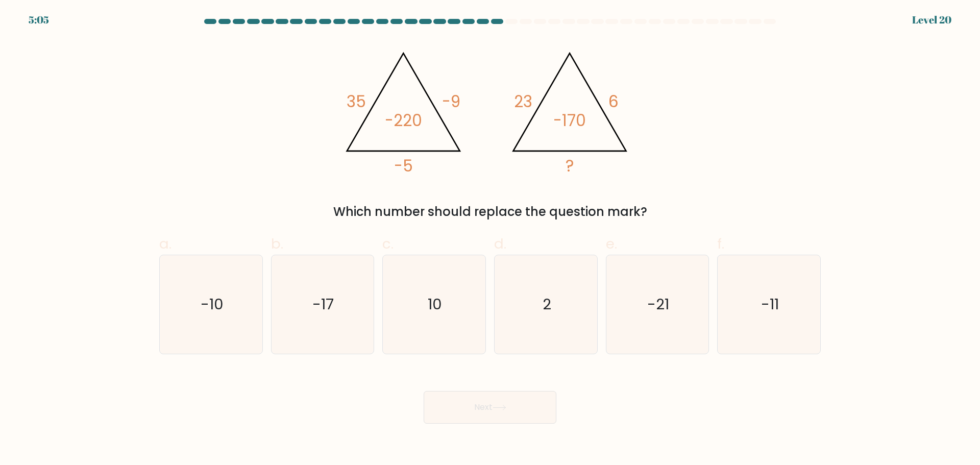
drag, startPoint x: 507, startPoint y: 99, endPoint x: 519, endPoint y: 99, distance: 11.2
click at [519, 99] on icon "@import url('https://fonts.googleapis.com/css?family=Abril+Fatface:400,100,100i…" at bounding box center [490, 108] width 306 height 139
drag, startPoint x: 529, startPoint y: 99, endPoint x: 512, endPoint y: 99, distance: 17.9
click at [512, 99] on icon "@import url('https://fonts.googleapis.com/css?family=Abril+Fatface:400,100,100i…" at bounding box center [490, 108] width 306 height 139
click at [618, 99] on tspan "6" at bounding box center [614, 101] width 10 height 22
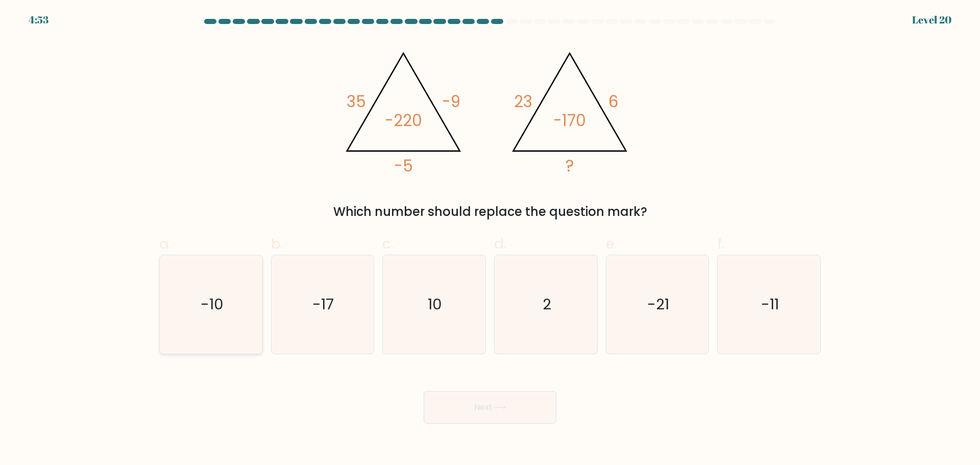
click at [211, 310] on text "-10" at bounding box center [212, 304] width 23 height 20
click at [490, 239] on input "a. -10" at bounding box center [490, 236] width 1 height 7
radio input "true"
click at [482, 399] on button "Next" at bounding box center [490, 407] width 133 height 33
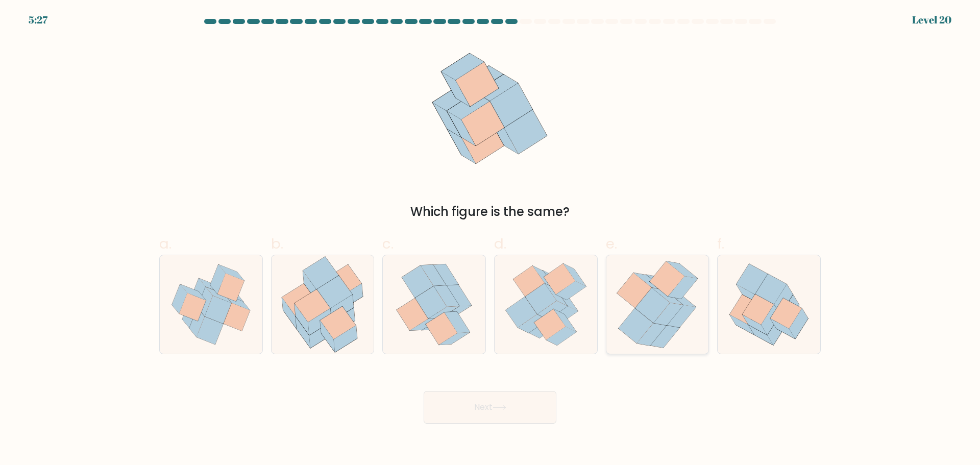
click at [665, 322] on icon at bounding box center [669, 314] width 30 height 22
click at [491, 239] on input "e." at bounding box center [490, 236] width 1 height 7
radio input "true"
click at [471, 412] on button "Next" at bounding box center [490, 407] width 133 height 33
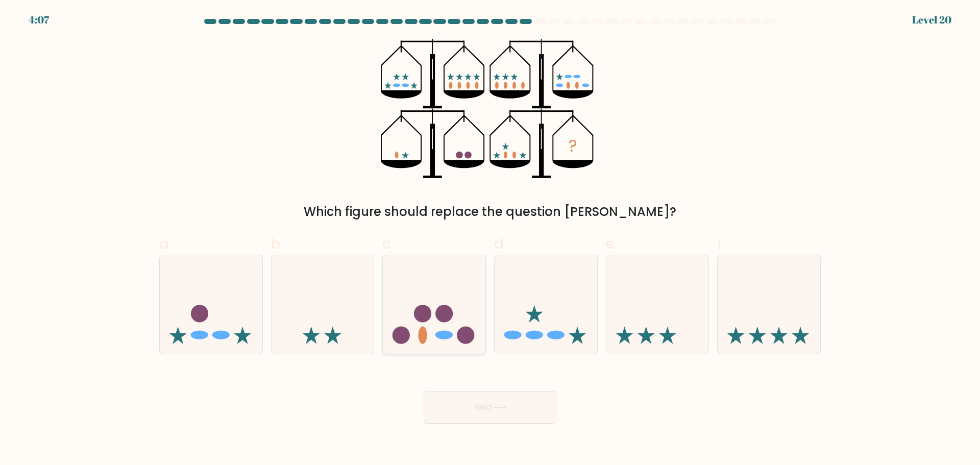
click at [436, 330] on icon at bounding box center [434, 304] width 103 height 85
click at [490, 239] on input "c." at bounding box center [490, 236] width 1 height 7
radio input "true"
click at [451, 409] on button "Next" at bounding box center [490, 407] width 133 height 33
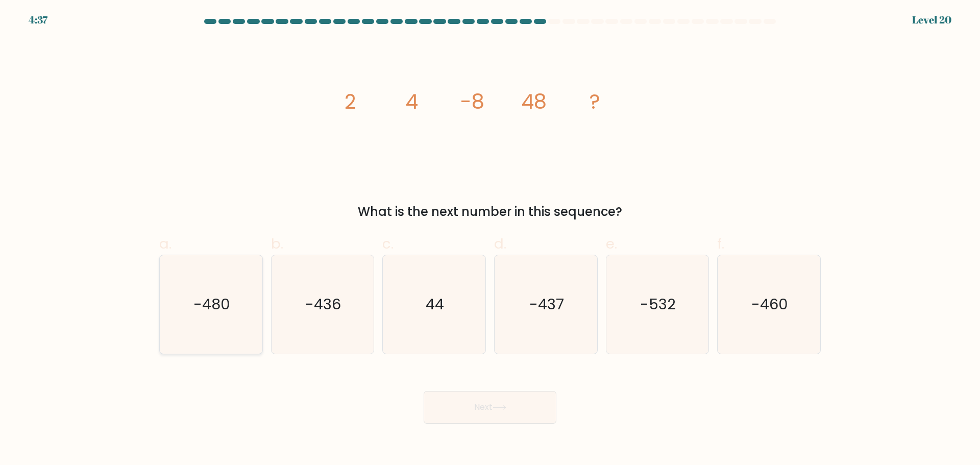
click at [204, 318] on icon "-480" at bounding box center [211, 304] width 99 height 99
click at [490, 239] on input "a. -480" at bounding box center [490, 236] width 1 height 7
radio input "true"
click at [477, 405] on button "Next" at bounding box center [490, 407] width 133 height 33
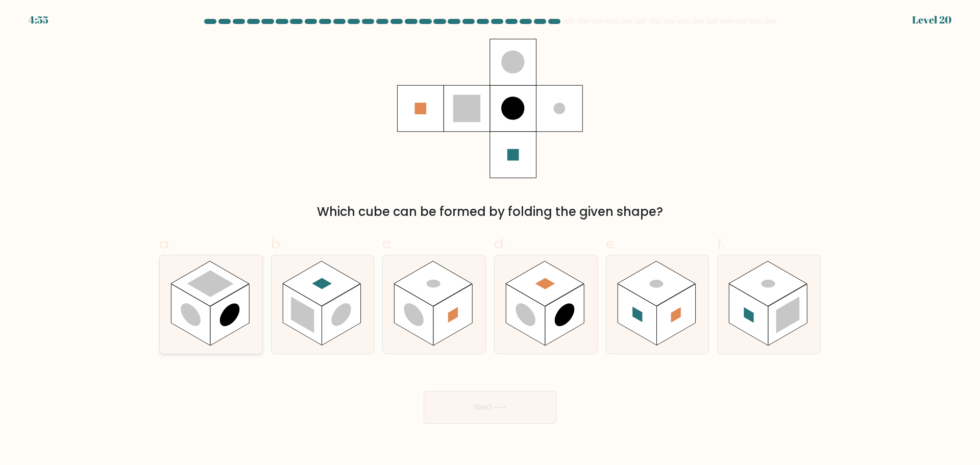
click at [244, 316] on rect at bounding box center [229, 315] width 39 height 62
click at [490, 239] on input "a." at bounding box center [490, 236] width 1 height 7
radio input "true"
click at [349, 322] on rect at bounding box center [341, 315] width 39 height 62
click at [490, 239] on input "b." at bounding box center [490, 236] width 1 height 7
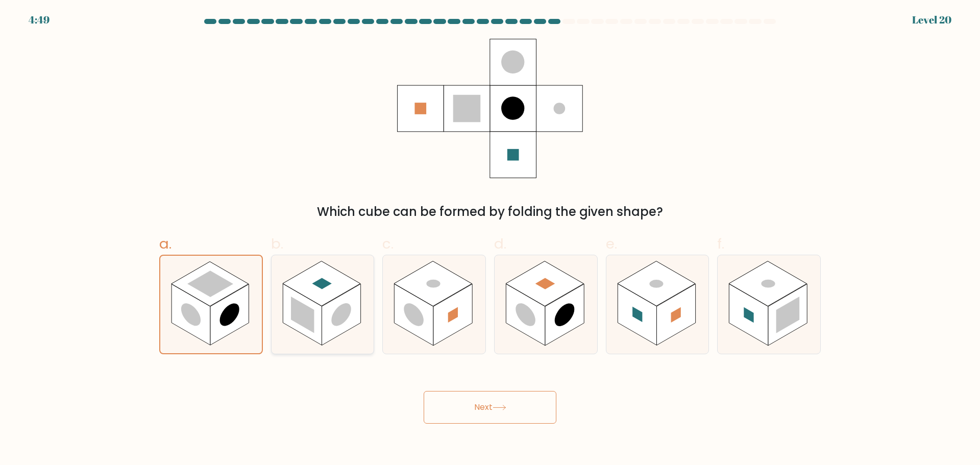
radio input "true"
click at [433, 325] on rect at bounding box center [414, 315] width 39 height 62
click at [490, 239] on input "c." at bounding box center [490, 236] width 1 height 7
radio input "true"
click at [551, 327] on rect at bounding box center [564, 315] width 39 height 62
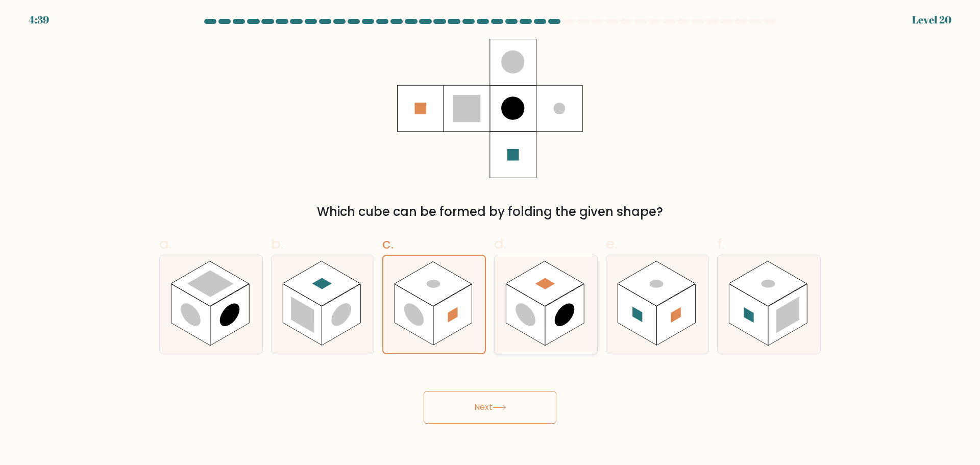
click at [491, 239] on input "d." at bounding box center [490, 236] width 1 height 7
radio input "true"
click at [693, 317] on rect at bounding box center [676, 315] width 39 height 62
click at [491, 239] on input "e." at bounding box center [490, 236] width 1 height 7
radio input "true"
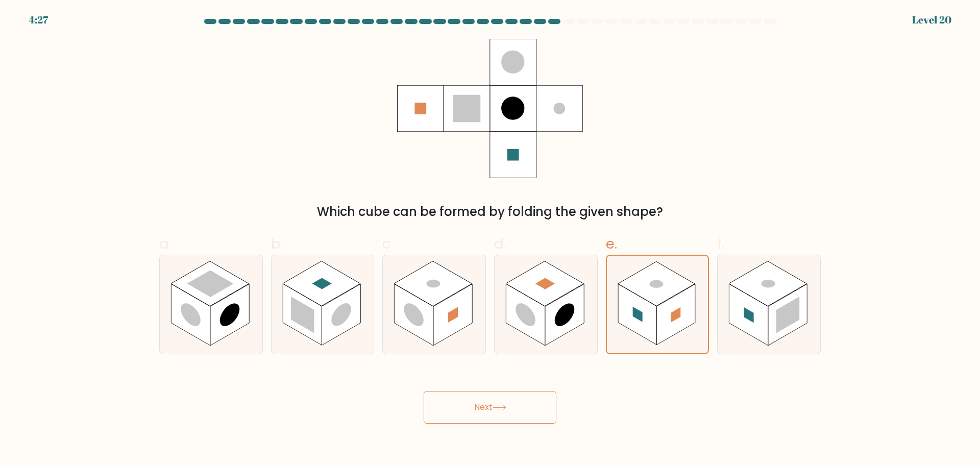
click at [510, 405] on button "Next" at bounding box center [490, 407] width 133 height 33
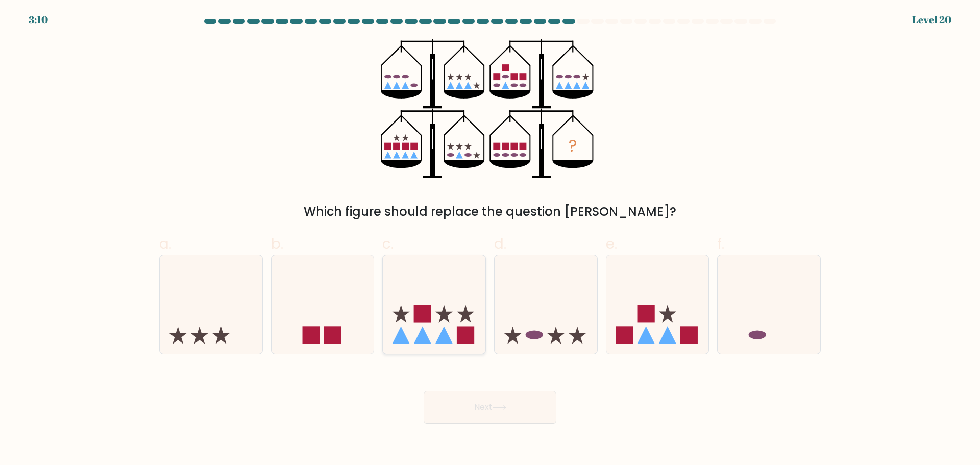
click at [471, 332] on rect at bounding box center [465, 335] width 17 height 17
click at [490, 239] on input "c." at bounding box center [490, 236] width 1 height 7
radio input "true"
click at [659, 324] on icon at bounding box center [658, 304] width 103 height 85
click at [491, 239] on input "e." at bounding box center [490, 236] width 1 height 7
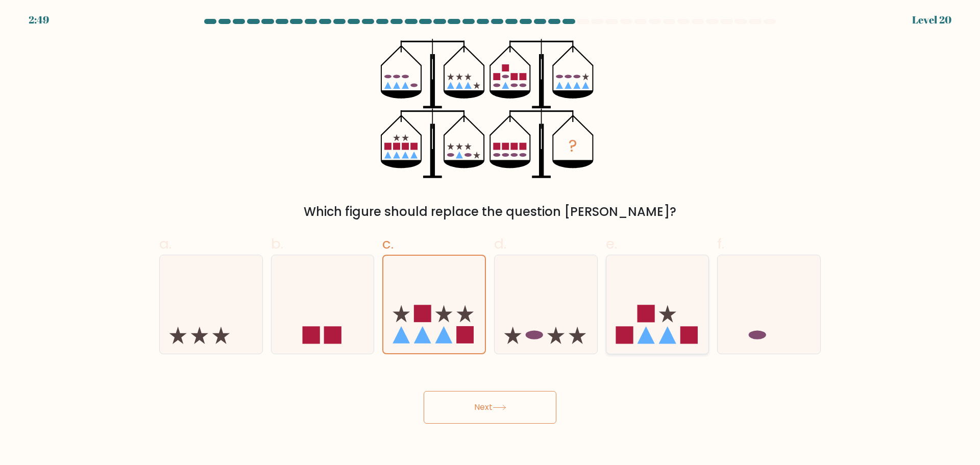
radio input "true"
click at [427, 311] on rect at bounding box center [422, 313] width 17 height 17
click at [490, 239] on input "c." at bounding box center [490, 236] width 1 height 7
radio input "true"
click at [680, 335] on icon at bounding box center [658, 304] width 103 height 85
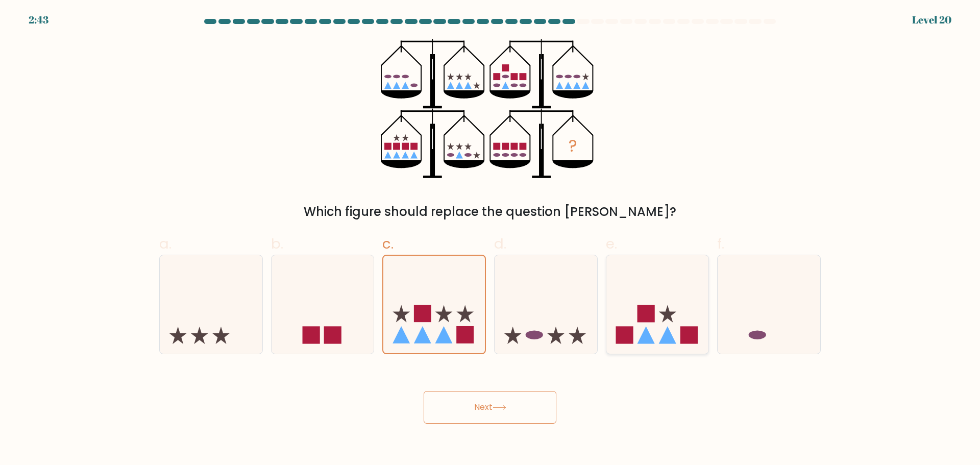
click at [491, 239] on input "e." at bounding box center [490, 236] width 1 height 7
radio input "true"
click at [565, 294] on icon at bounding box center [546, 304] width 103 height 85
click at [491, 239] on input "d." at bounding box center [490, 236] width 1 height 7
radio input "true"
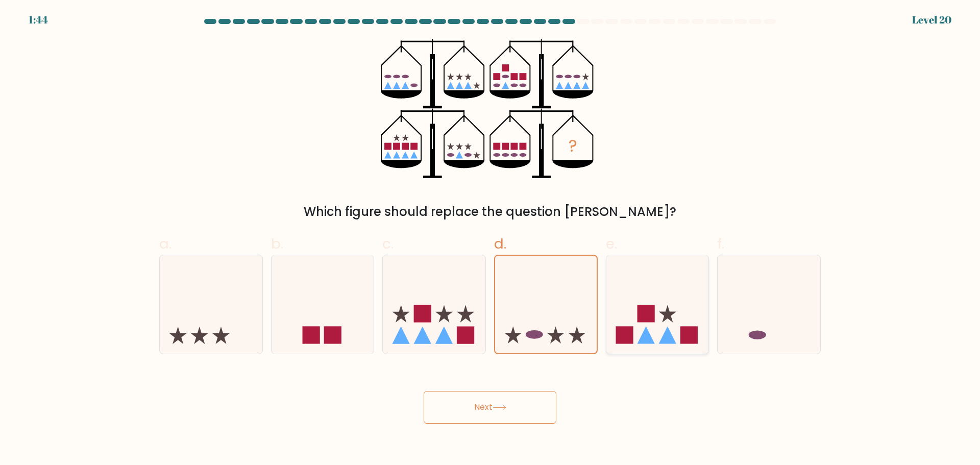
click at [641, 302] on icon at bounding box center [658, 304] width 103 height 85
click at [491, 239] on input "e." at bounding box center [490, 236] width 1 height 7
radio input "true"
click at [473, 410] on button "Next" at bounding box center [490, 407] width 133 height 33
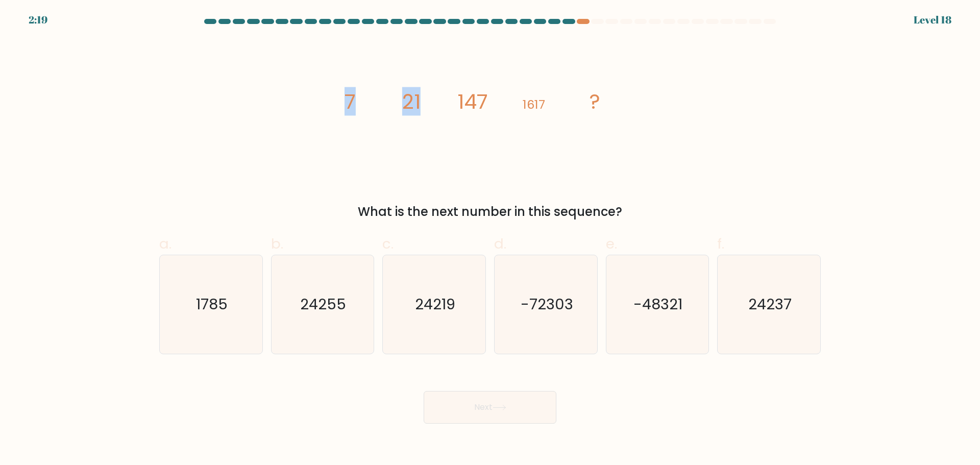
drag, startPoint x: 350, startPoint y: 105, endPoint x: 439, endPoint y: 102, distance: 88.9
click at [439, 102] on icon "image/svg+xml 7 21 147 1617 ?" at bounding box center [490, 108] width 306 height 139
drag, startPoint x: 330, startPoint y: 99, endPoint x: 426, endPoint y: 104, distance: 96.1
click at [426, 104] on div "image/svg+xml 7 21 147 1617 ? What is the next number in this sequence?" at bounding box center [490, 130] width 674 height 182
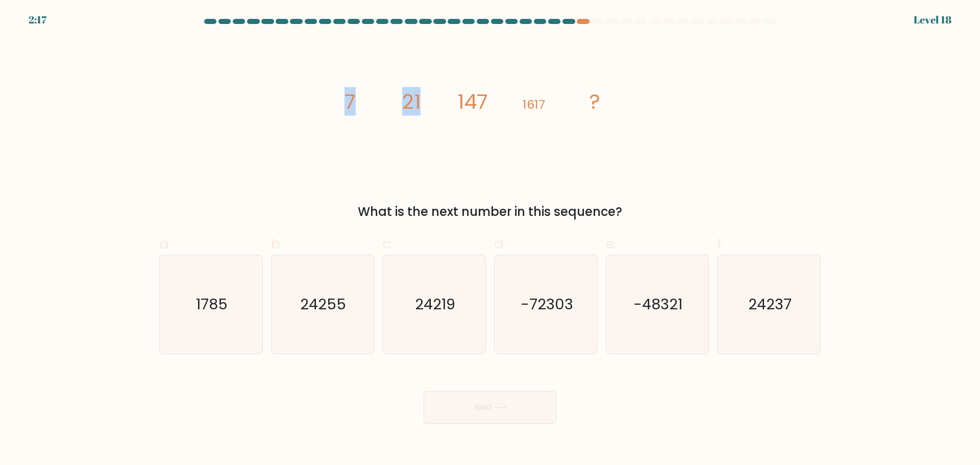
click at [426, 104] on icon "image/svg+xml 7 21 147 1617 ?" at bounding box center [490, 108] width 306 height 139
drag, startPoint x: 404, startPoint y: 96, endPoint x: 423, endPoint y: 98, distance: 18.9
click at [423, 98] on icon "image/svg+xml 7 21 147 1617 ?" at bounding box center [490, 108] width 306 height 139
click at [424, 98] on icon "image/svg+xml 7 21 147 1617 ?" at bounding box center [490, 108] width 306 height 139
drag, startPoint x: 399, startPoint y: 96, endPoint x: 419, endPoint y: 98, distance: 20.0
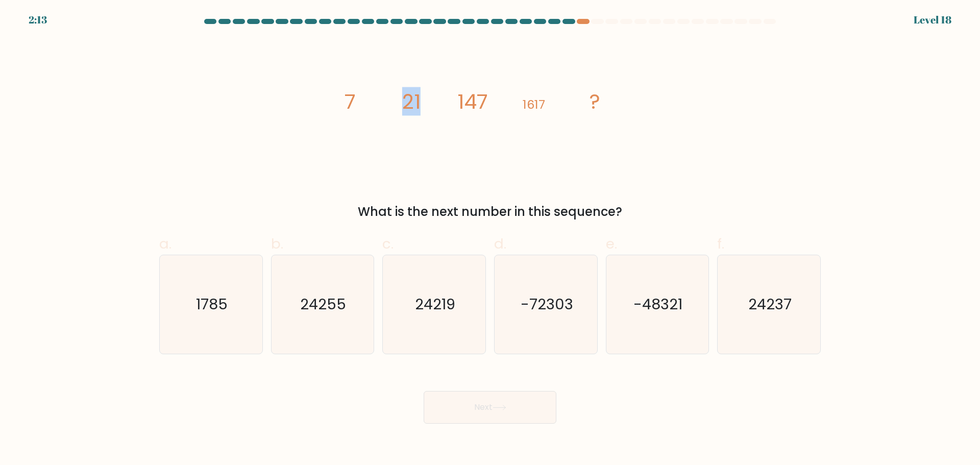
click at [419, 98] on icon "image/svg+xml 7 21 147 1617 ?" at bounding box center [490, 108] width 306 height 139
click at [419, 98] on tspan "21" at bounding box center [411, 101] width 18 height 29
drag, startPoint x: 419, startPoint y: 98, endPoint x: 411, endPoint y: 100, distance: 8.3
click at [411, 100] on tspan "21" at bounding box center [411, 101] width 18 height 29
click at [506, 95] on icon "image/svg+xml 7 21 147 1617 ?" at bounding box center [490, 108] width 306 height 139
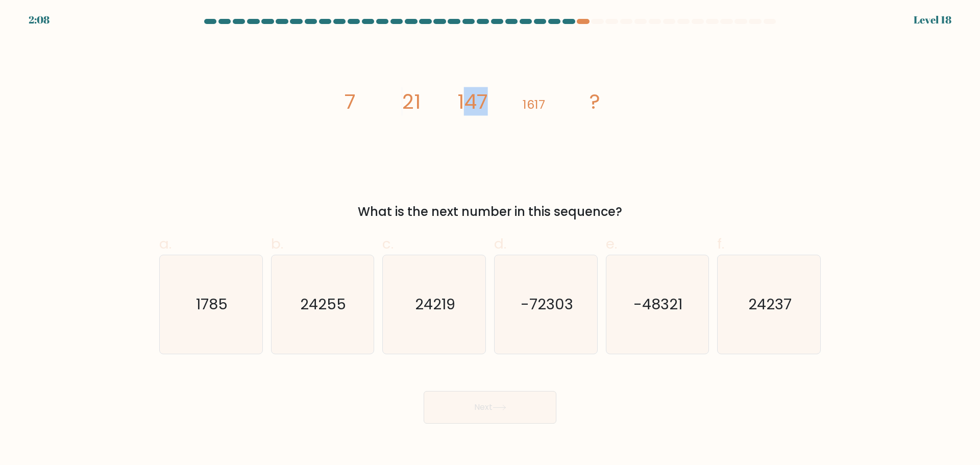
drag, startPoint x: 500, startPoint y: 96, endPoint x: 479, endPoint y: 90, distance: 21.2
click at [470, 96] on icon "image/svg+xml 7 21 147 1617 ?" at bounding box center [490, 108] width 306 height 139
click at [526, 104] on tspan "1617" at bounding box center [534, 104] width 22 height 17
click at [343, 327] on icon "24255" at bounding box center [322, 304] width 99 height 99
click at [490, 239] on input "b. 24255" at bounding box center [490, 236] width 1 height 7
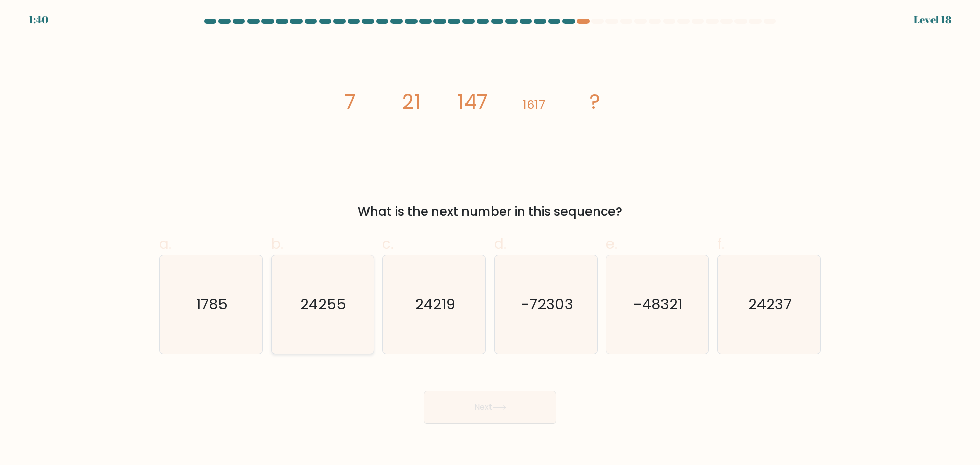
radio input "true"
click at [523, 407] on button "Next" at bounding box center [490, 407] width 133 height 33
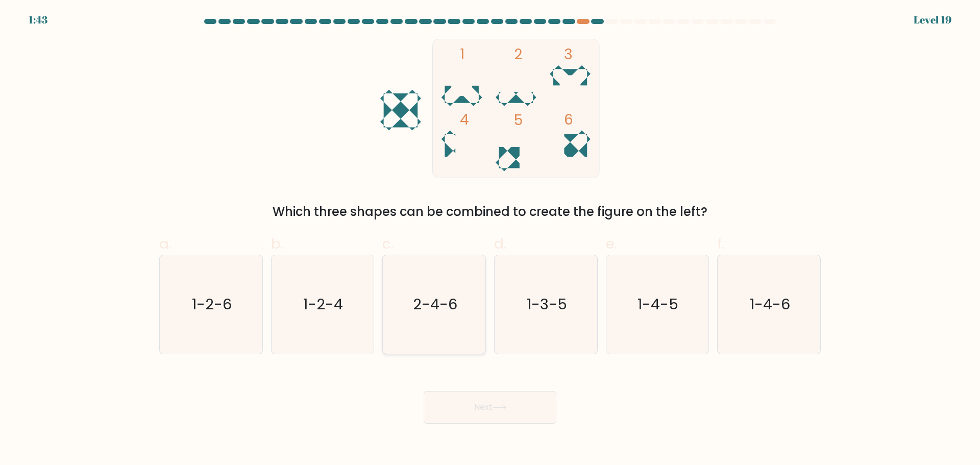
click at [450, 303] on text "2-4-6" at bounding box center [435, 304] width 44 height 20
click at [490, 239] on input "c. 2-4-6" at bounding box center [490, 236] width 1 height 7
radio input "true"
click at [471, 408] on button "Next" at bounding box center [490, 407] width 133 height 33
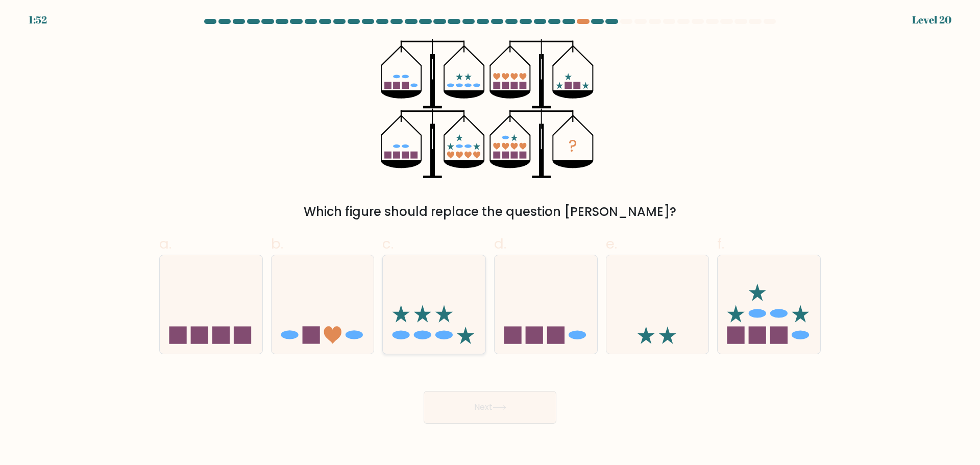
click at [439, 316] on icon at bounding box center [434, 304] width 103 height 85
click at [490, 239] on input "c." at bounding box center [490, 236] width 1 height 7
radio input "true"
click at [518, 411] on button "Next" at bounding box center [490, 407] width 133 height 33
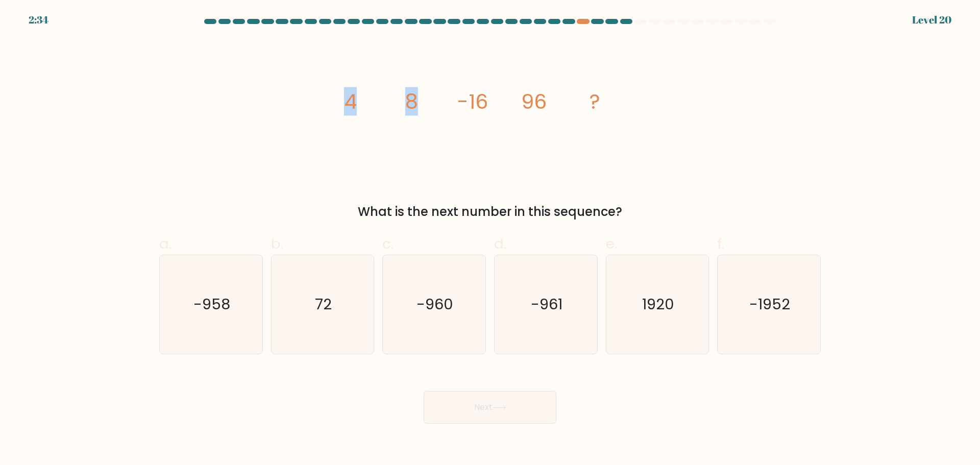
drag, startPoint x: 347, startPoint y: 109, endPoint x: 431, endPoint y: 106, distance: 84.8
click at [427, 107] on icon "image/svg+xml 4 8 -16 96 ?" at bounding box center [490, 108] width 306 height 139
click at [432, 106] on icon "image/svg+xml 4 8 -16 96 ?" at bounding box center [490, 108] width 306 height 139
drag, startPoint x: 351, startPoint y: 95, endPoint x: 510, endPoint y: 101, distance: 159.4
click at [510, 101] on icon "image/svg+xml 4 8 -16 96 ?" at bounding box center [490, 108] width 306 height 139
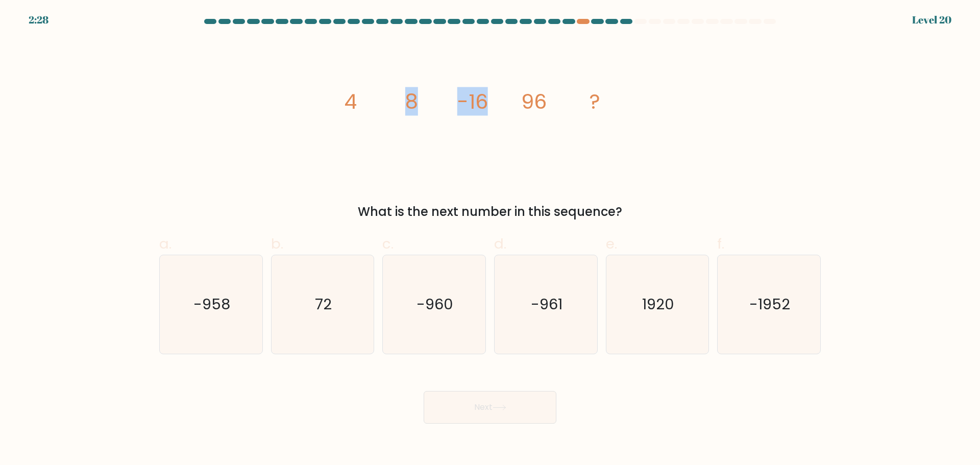
click at [510, 101] on icon "image/svg+xml 4 8 -16 96 ?" at bounding box center [490, 108] width 306 height 139
drag, startPoint x: 338, startPoint y: 103, endPoint x: 416, endPoint y: 100, distance: 77.6
click at [415, 100] on icon "image/svg+xml 4 8 -16 96 ?" at bounding box center [490, 108] width 306 height 139
click at [416, 100] on tspan "8" at bounding box center [411, 101] width 13 height 29
drag, startPoint x: 406, startPoint y: 105, endPoint x: 509, endPoint y: 108, distance: 102.7
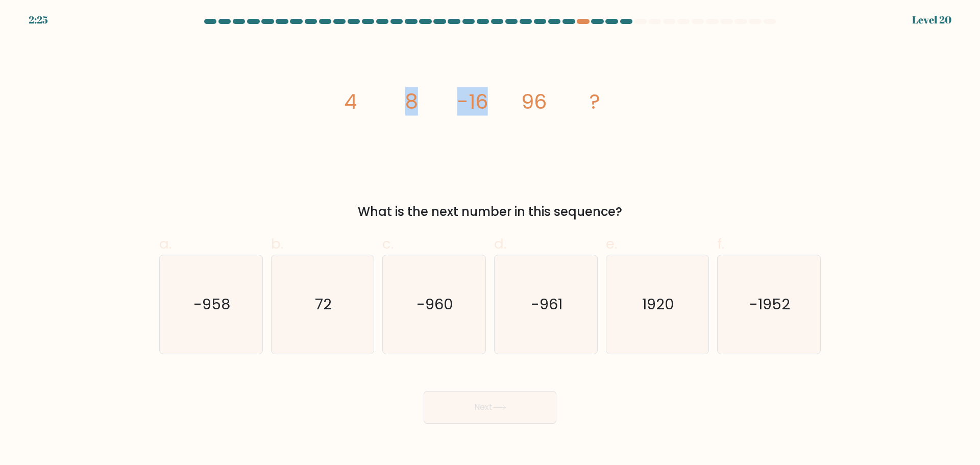
click at [509, 108] on icon "image/svg+xml 4 8 -16 96 ?" at bounding box center [490, 108] width 306 height 139
drag, startPoint x: 468, startPoint y: 99, endPoint x: 536, endPoint y: 100, distance: 67.9
click at [535, 100] on g "4 8 -16 96 ?" at bounding box center [472, 101] width 257 height 29
click at [545, 100] on tspan "96" at bounding box center [534, 101] width 26 height 29
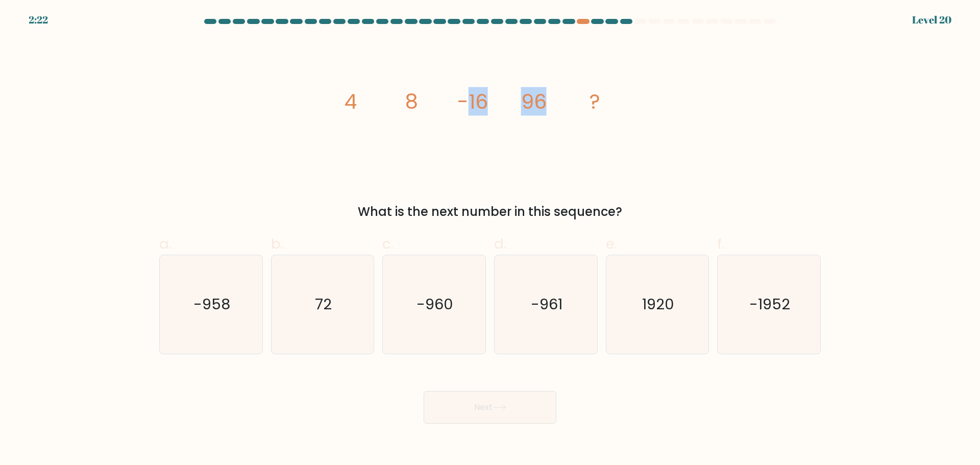
drag, startPoint x: 551, startPoint y: 101, endPoint x: 465, endPoint y: 104, distance: 86.3
click at [465, 104] on icon "image/svg+xml 4 8 -16 96 ?" at bounding box center [490, 108] width 306 height 139
click at [465, 104] on tspan "-16" at bounding box center [472, 101] width 31 height 29
drag, startPoint x: 465, startPoint y: 104, endPoint x: 565, endPoint y: 104, distance: 99.6
click at [565, 104] on icon "image/svg+xml 4 8 -16 96 ?" at bounding box center [490, 108] width 306 height 139
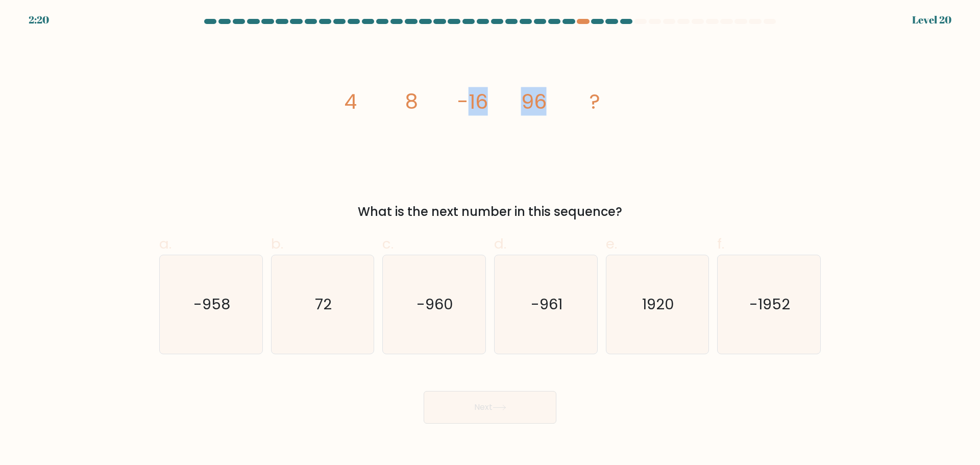
click at [565, 104] on icon "image/svg+xml 4 8 -16 96 ?" at bounding box center [490, 108] width 306 height 139
click at [470, 302] on icon "-960" at bounding box center [434, 304] width 99 height 99
click at [490, 239] on input "c. -960" at bounding box center [490, 236] width 1 height 7
radio input "true"
click at [497, 409] on icon at bounding box center [500, 408] width 14 height 6
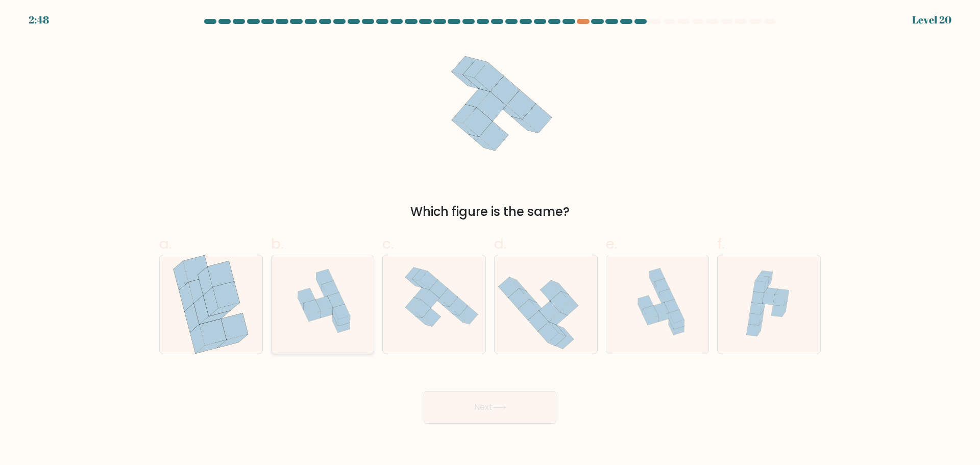
click at [327, 326] on icon at bounding box center [323, 304] width 103 height 97
click at [490, 239] on input "b." at bounding box center [490, 236] width 1 height 7
radio input "true"
click at [235, 319] on icon at bounding box center [235, 326] width 27 height 27
click at [490, 239] on input "a." at bounding box center [490, 236] width 1 height 7
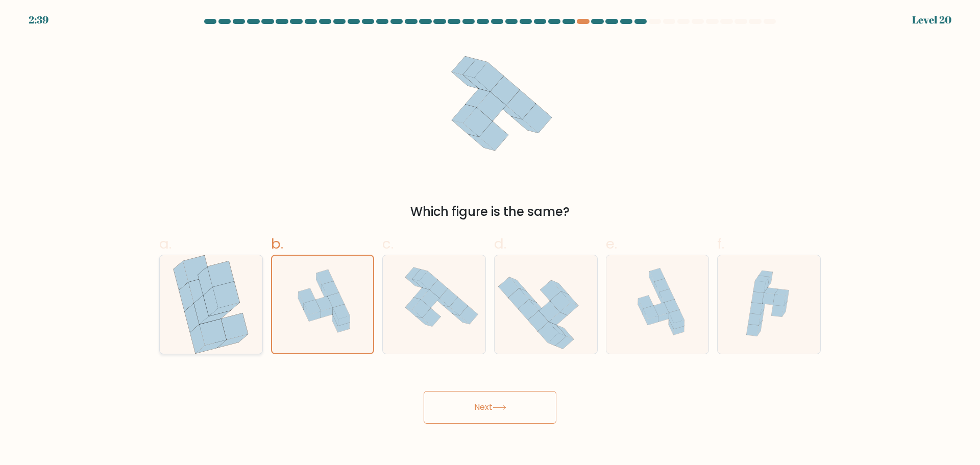
radio input "true"
click at [491, 399] on button "Next" at bounding box center [490, 407] width 133 height 33
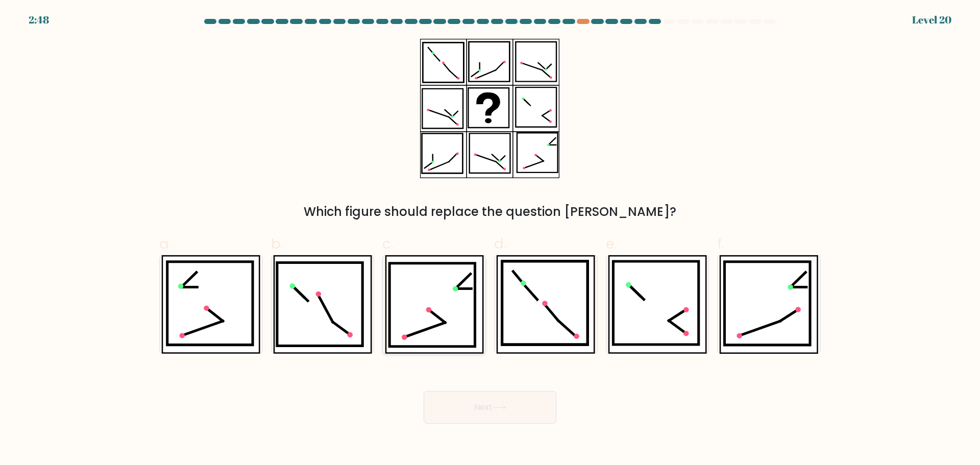
click at [425, 320] on icon at bounding box center [433, 304] width 86 height 83
click at [490, 239] on input "c." at bounding box center [490, 236] width 1 height 7
radio input "true"
click at [498, 401] on button "Next" at bounding box center [490, 407] width 133 height 33
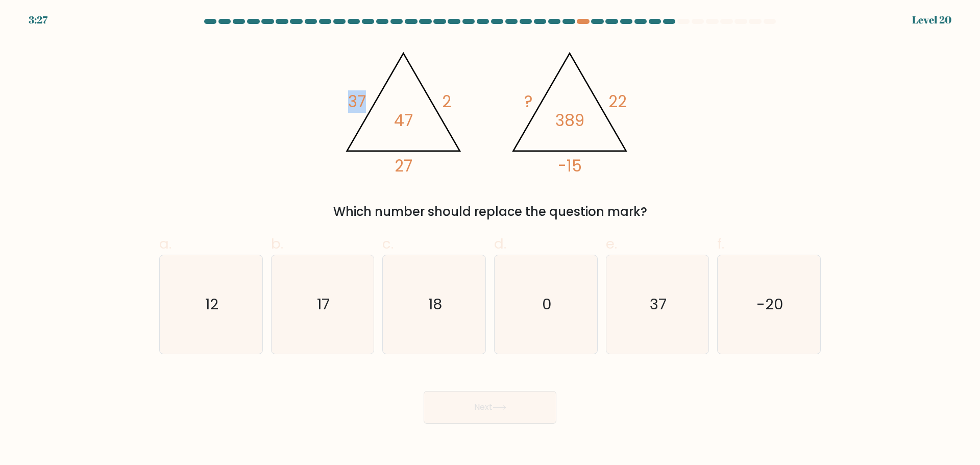
drag, startPoint x: 341, startPoint y: 86, endPoint x: 369, endPoint y: 89, distance: 28.3
click at [367, 88] on icon "@import url('https://fonts.googleapis.com/css?family=Abril+Fatface:400,100,100i…" at bounding box center [490, 108] width 306 height 139
click at [370, 90] on icon "@import url('https://fonts.googleapis.com/css?family=Abril+Fatface:400,100,100i…" at bounding box center [490, 108] width 306 height 139
drag, startPoint x: 446, startPoint y: 92, endPoint x: 459, endPoint y: 99, distance: 14.6
click at [452, 96] on icon "@import url('https://fonts.googleapis.com/css?family=Abril+Fatface:400,100,100i…" at bounding box center [490, 108] width 306 height 139
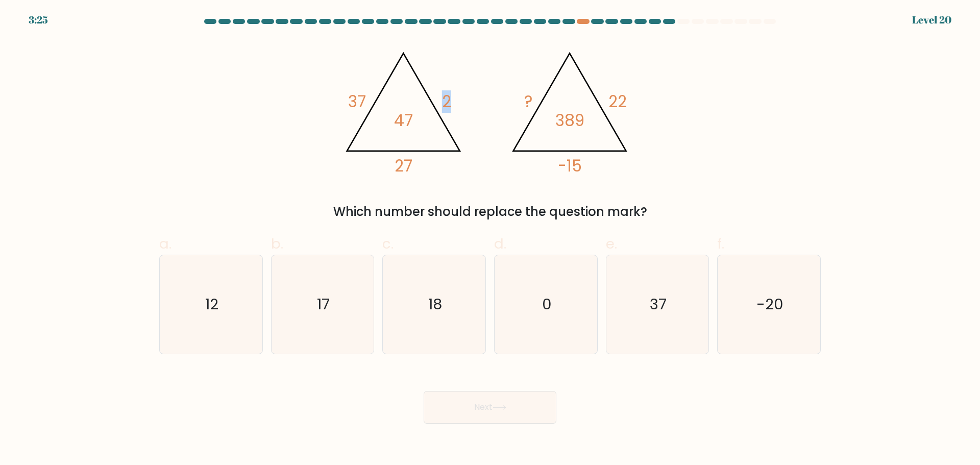
click at [459, 99] on icon "@import url('https://fonts.googleapis.com/css?family=Abril+Fatface:400,100,100i…" at bounding box center [490, 108] width 306 height 139
drag, startPoint x: 400, startPoint y: 169, endPoint x: 423, endPoint y: 169, distance: 23.0
click at [422, 169] on icon "@import url('https://fonts.googleapis.com/css?family=Abril+Fatface:400,100,100i…" at bounding box center [490, 108] width 306 height 139
click at [423, 169] on icon "@import url('https://fonts.googleapis.com/css?family=Abril+Fatface:400,100,100i…" at bounding box center [490, 108] width 306 height 139
drag, startPoint x: 425, startPoint y: 168, endPoint x: 387, endPoint y: 167, distance: 38.3
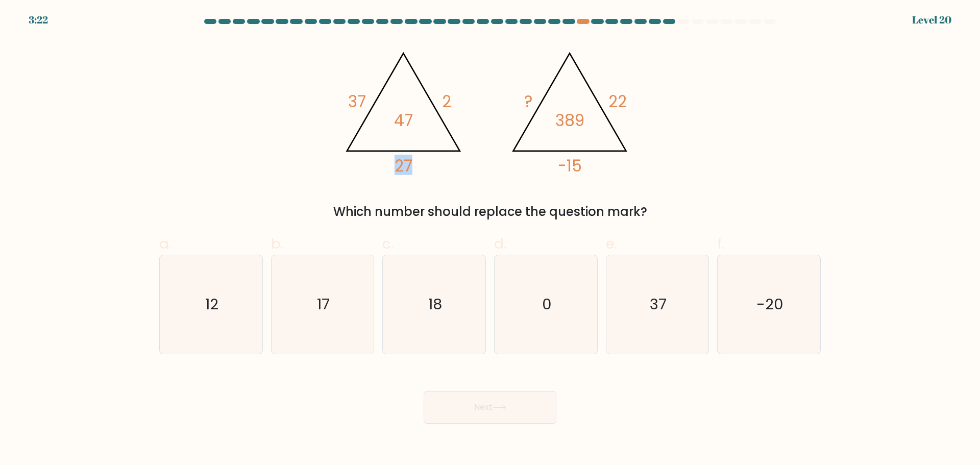
click at [387, 168] on icon "@import url('https://fonts.googleapis.com/css?family=Abril+Fatface:400,100,100i…" at bounding box center [490, 108] width 306 height 139
click at [387, 167] on icon "@import url('https://fonts.googleapis.com/css?family=Abril+Fatface:400,100,100i…" at bounding box center [490, 108] width 306 height 139
drag, startPoint x: 439, startPoint y: 97, endPoint x: 456, endPoint y: 101, distance: 17.3
click at [454, 101] on icon "@import url('https://fonts.googleapis.com/css?family=Abril+Fatface:400,100,100i…" at bounding box center [490, 108] width 306 height 139
click at [456, 101] on icon "@import url('https://fonts.googleapis.com/css?family=Abril+Fatface:400,100,100i…" at bounding box center [490, 108] width 306 height 139
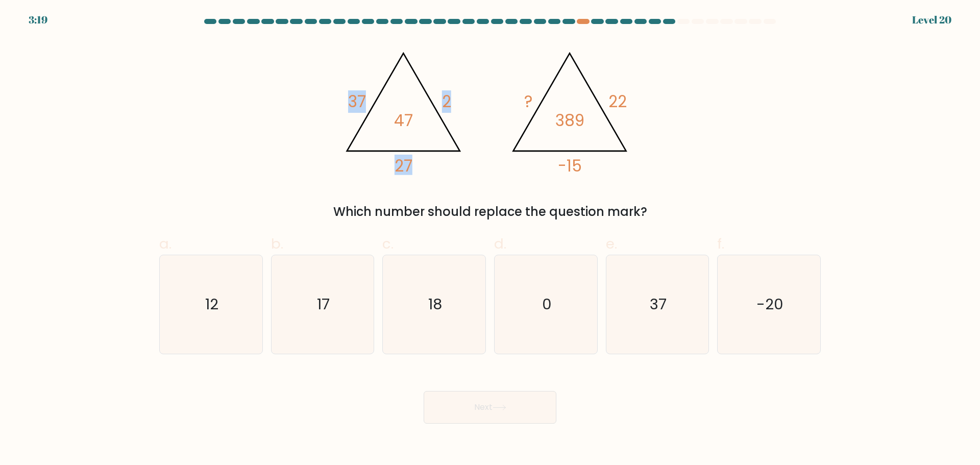
drag, startPoint x: 347, startPoint y: 99, endPoint x: 386, endPoint y: 97, distance: 38.8
click at [386, 97] on icon "@import url('https://fonts.googleapis.com/css?family=Abril+Fatface:400,100,100i…" at bounding box center [490, 108] width 306 height 139
click at [446, 94] on tspan "2" at bounding box center [446, 101] width 9 height 22
drag, startPoint x: 517, startPoint y: 96, endPoint x: 537, endPoint y: 96, distance: 19.4
click at [537, 96] on icon "@import url('https://fonts.googleapis.com/css?family=Abril+Fatface:400,100,100i…" at bounding box center [490, 108] width 306 height 139
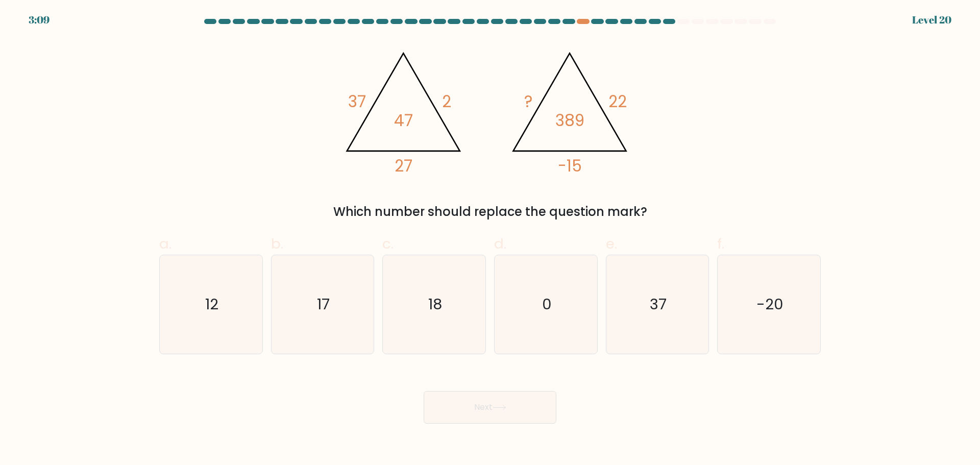
click at [674, 87] on div "@import url('https://fonts.googleapis.com/css?family=Abril+Fatface:400,100,100i…" at bounding box center [490, 130] width 674 height 182
click at [336, 323] on icon "17" at bounding box center [322, 304] width 99 height 99
click at [490, 239] on input "b. 17" at bounding box center [490, 236] width 1 height 7
radio input "true"
click at [455, 393] on button "Next" at bounding box center [490, 407] width 133 height 33
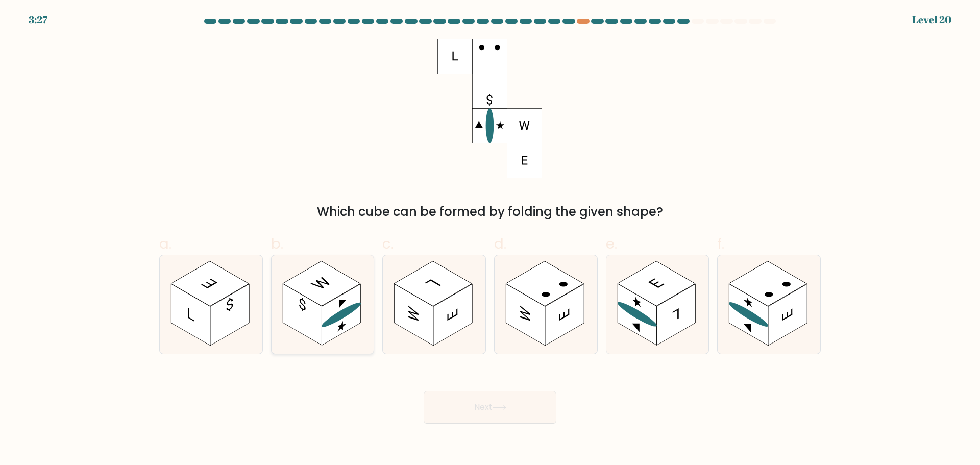
click at [331, 305] on rect at bounding box center [341, 315] width 39 height 62
click at [490, 239] on input "b." at bounding box center [490, 236] width 1 height 7
radio input "true"
click at [236, 315] on rect at bounding box center [229, 315] width 39 height 62
click at [490, 239] on input "a." at bounding box center [490, 236] width 1 height 7
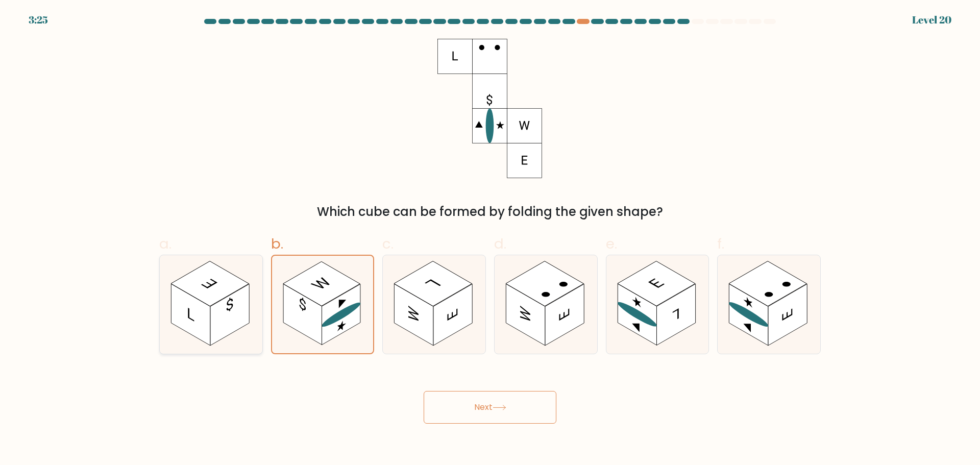
radio input "true"
click at [415, 309] on rect at bounding box center [414, 315] width 39 height 62
click at [490, 239] on input "c." at bounding box center [490, 236] width 1 height 7
radio input "true"
click at [463, 410] on button "Next" at bounding box center [490, 407] width 133 height 33
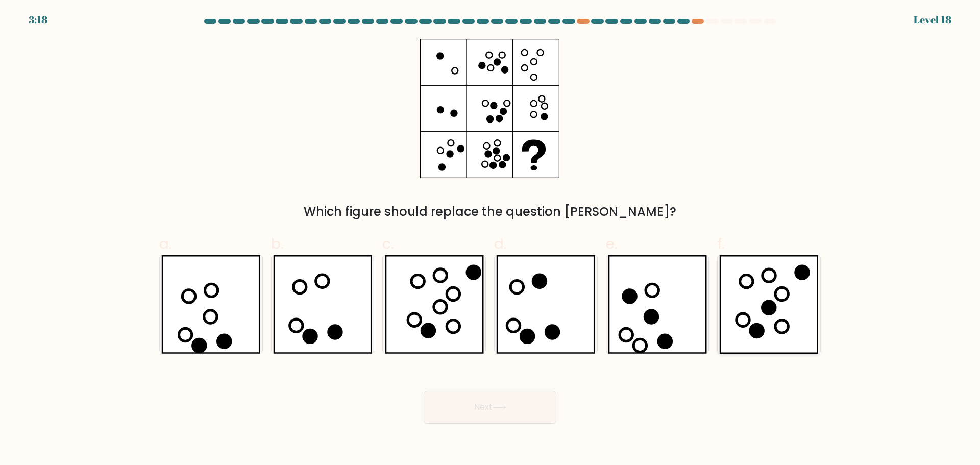
click at [747, 287] on icon at bounding box center [746, 281] width 13 height 13
click at [491, 239] on input "f." at bounding box center [490, 236] width 1 height 7
radio input "true"
click at [532, 406] on button "Next" at bounding box center [490, 407] width 133 height 33
